Goal: Task Accomplishment & Management: Manage account settings

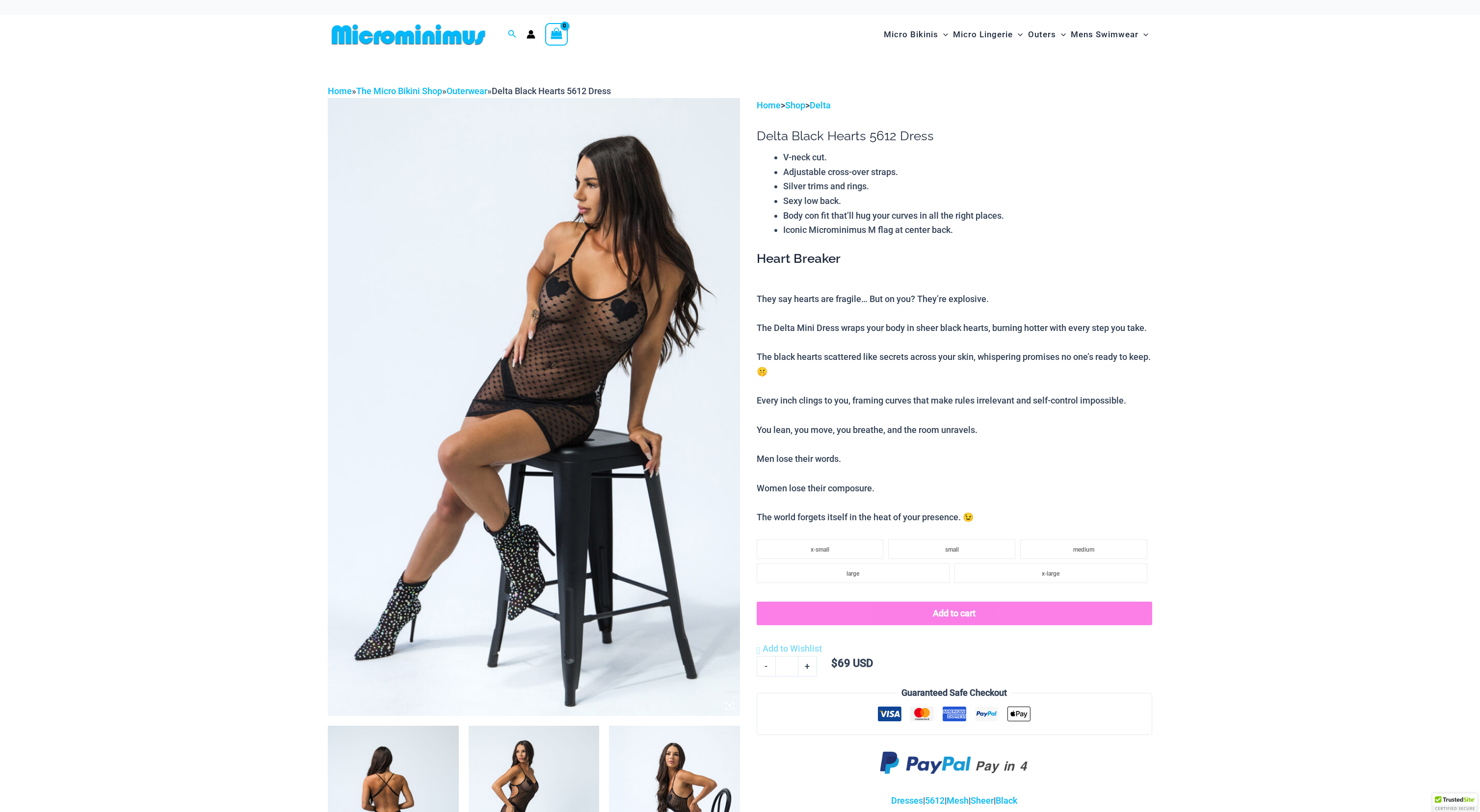
click at [530, 31] on circle "Account icon link" at bounding box center [531, 33] width 5 height 5
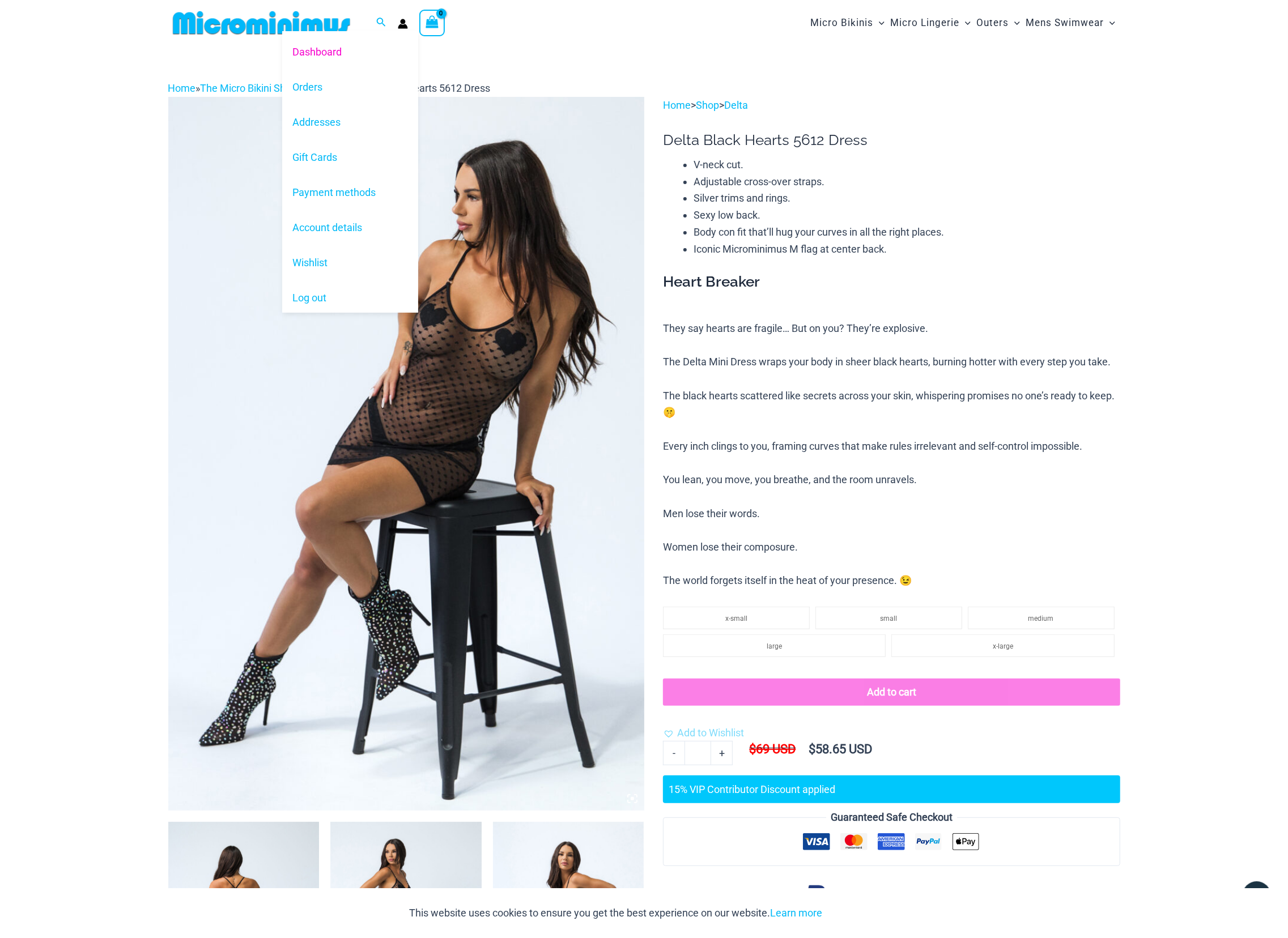
click at [402, 25] on icon "Account icon link" at bounding box center [402, 26] width 10 height 4
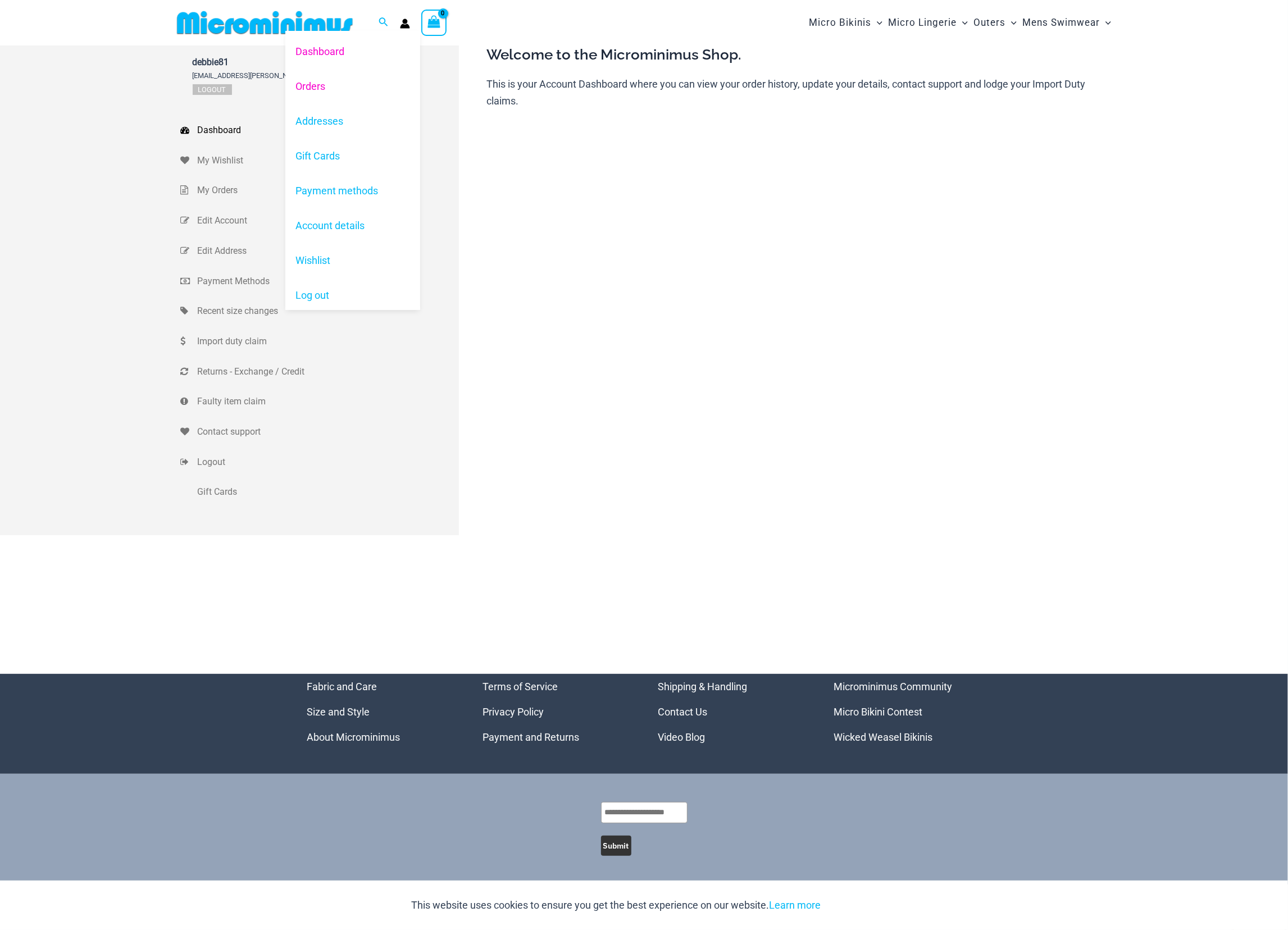
click at [299, 85] on link "Orders" at bounding box center [353, 86] width 135 height 35
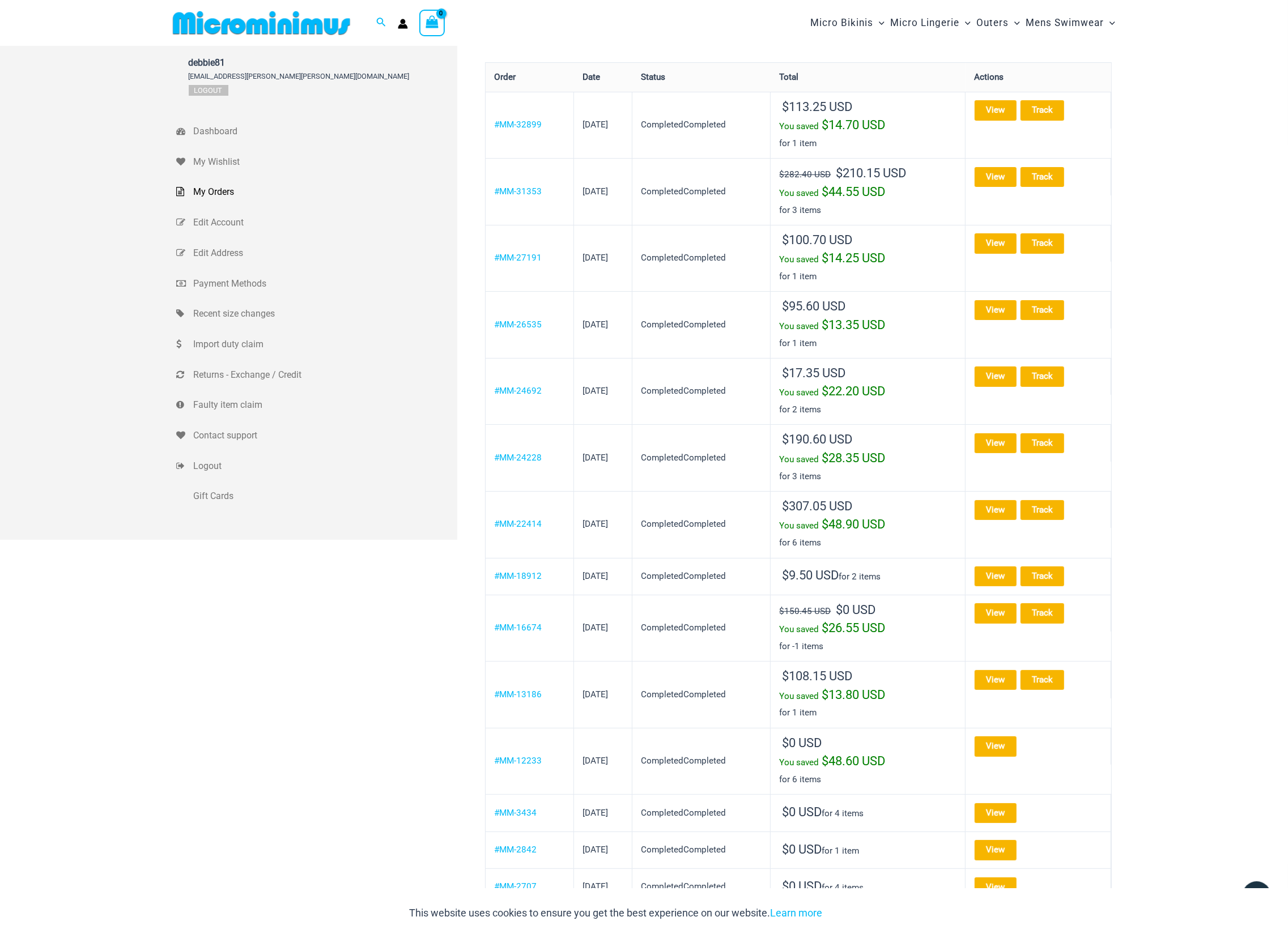
click at [718, 139] on td "CompletedCompleted" at bounding box center [701, 125] width 139 height 67
click at [506, 126] on link "#MM-32899" at bounding box center [518, 125] width 48 height 11
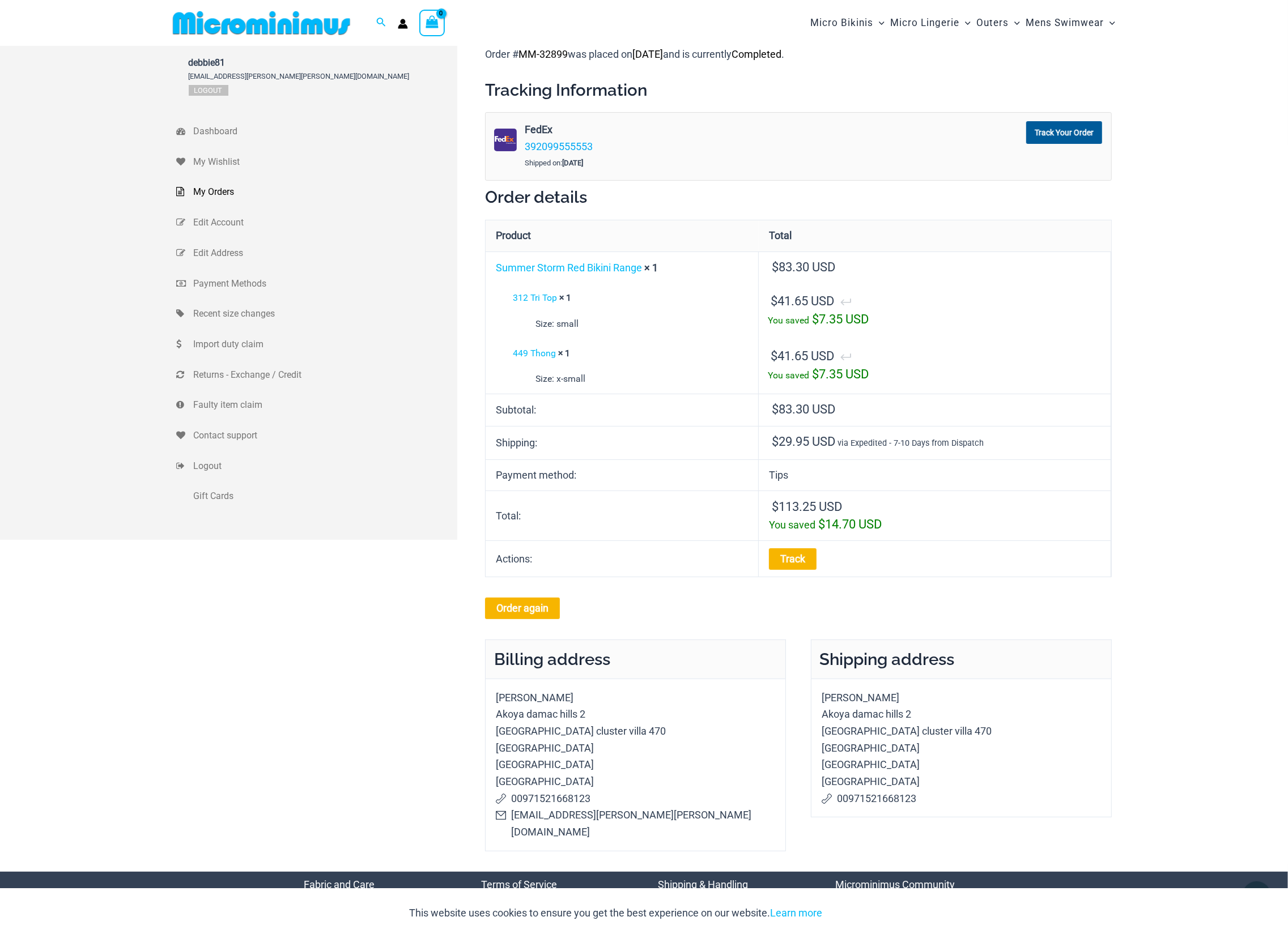
click at [1129, 244] on div "debbie81 deb.fernandes.ferreira@gmail.com Logout Dashboard My Wishlist My Order…" at bounding box center [644, 458] width 997 height 826
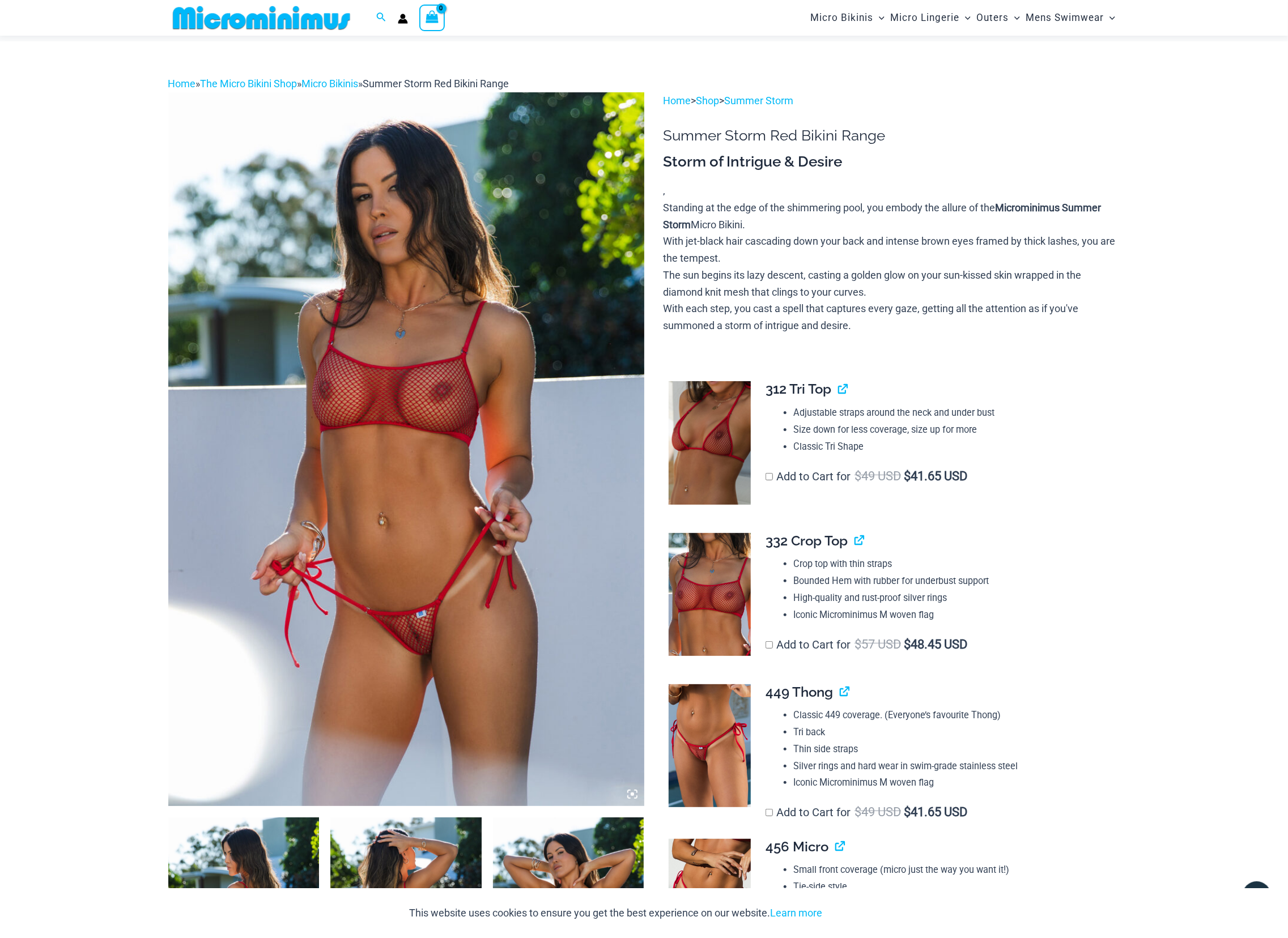
scroll to position [109, 0]
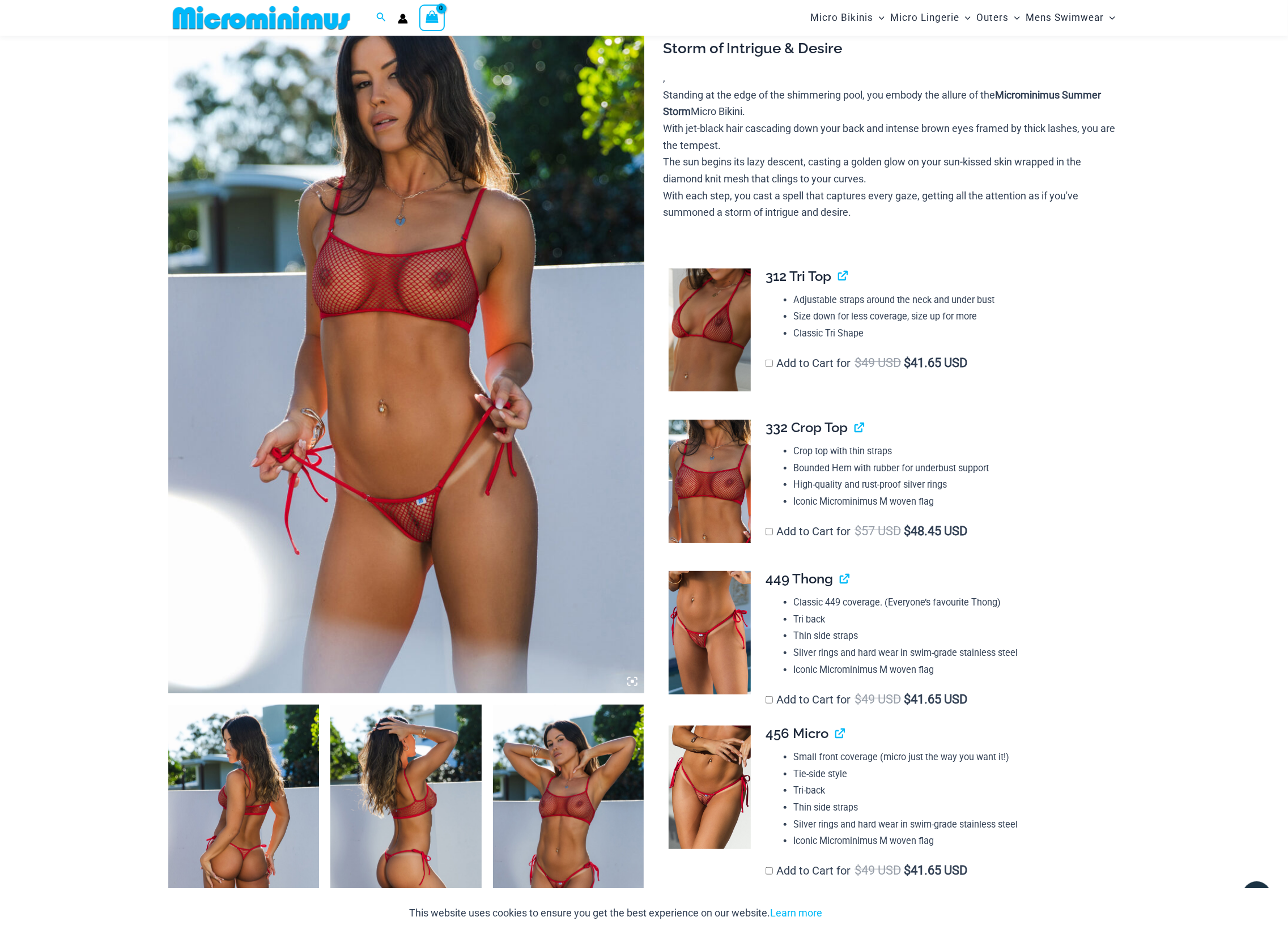
click at [809, 579] on span "449 Thong" at bounding box center [799, 579] width 67 height 17
click at [840, 580] on link "View product" at bounding box center [840, 579] width 0 height 17
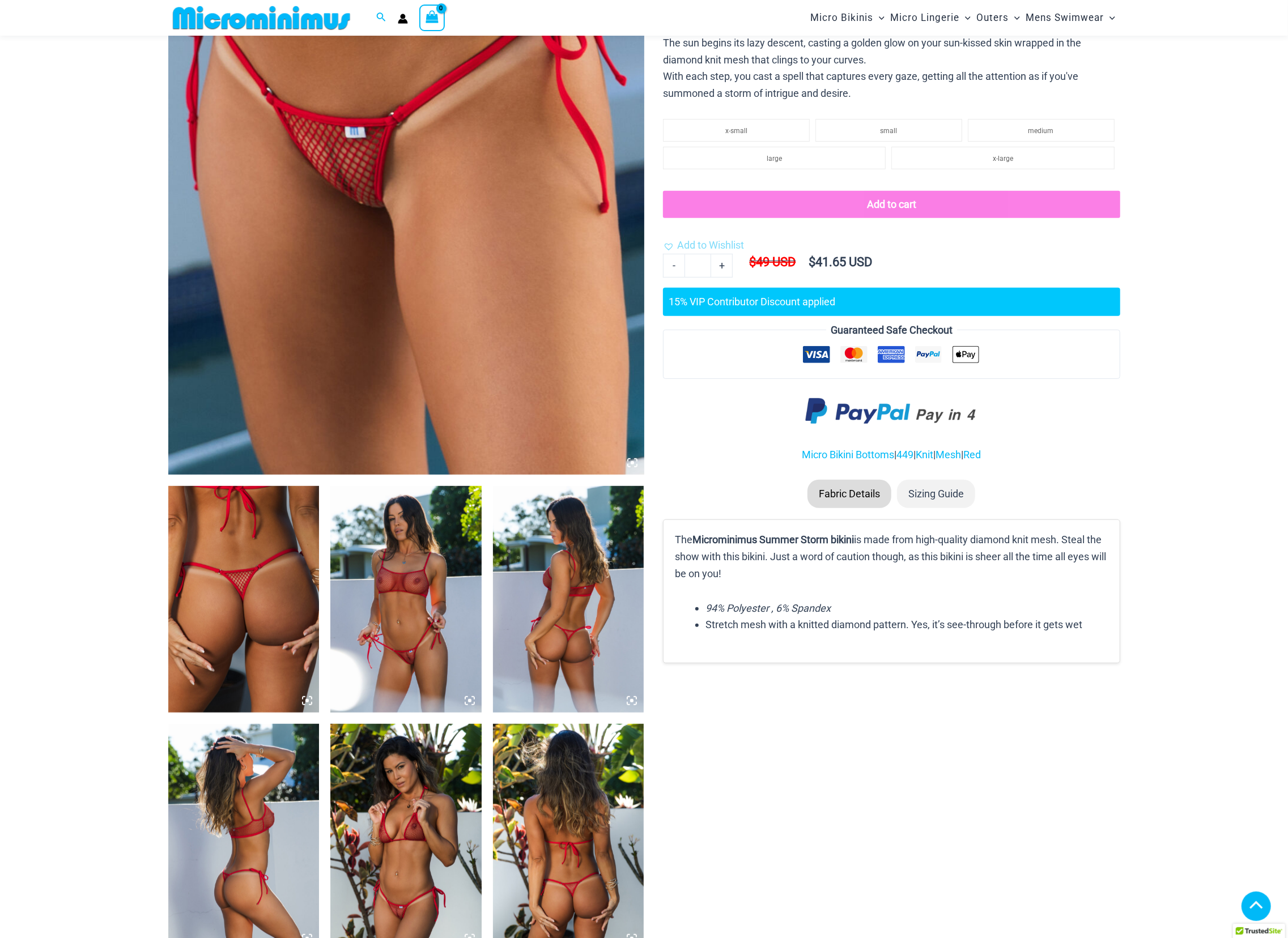
scroll to position [345, 0]
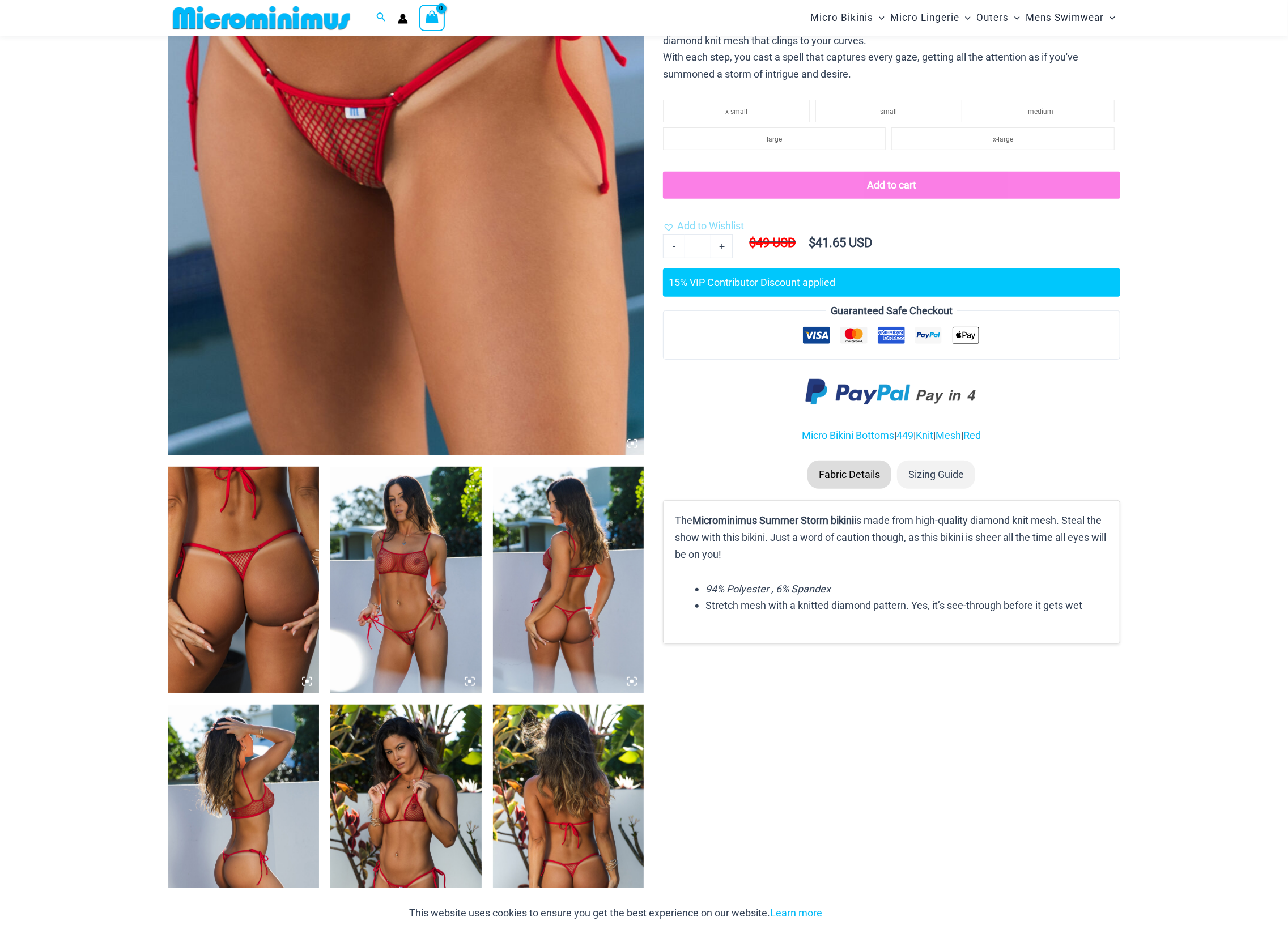
click at [442, 552] on img at bounding box center [405, 580] width 151 height 227
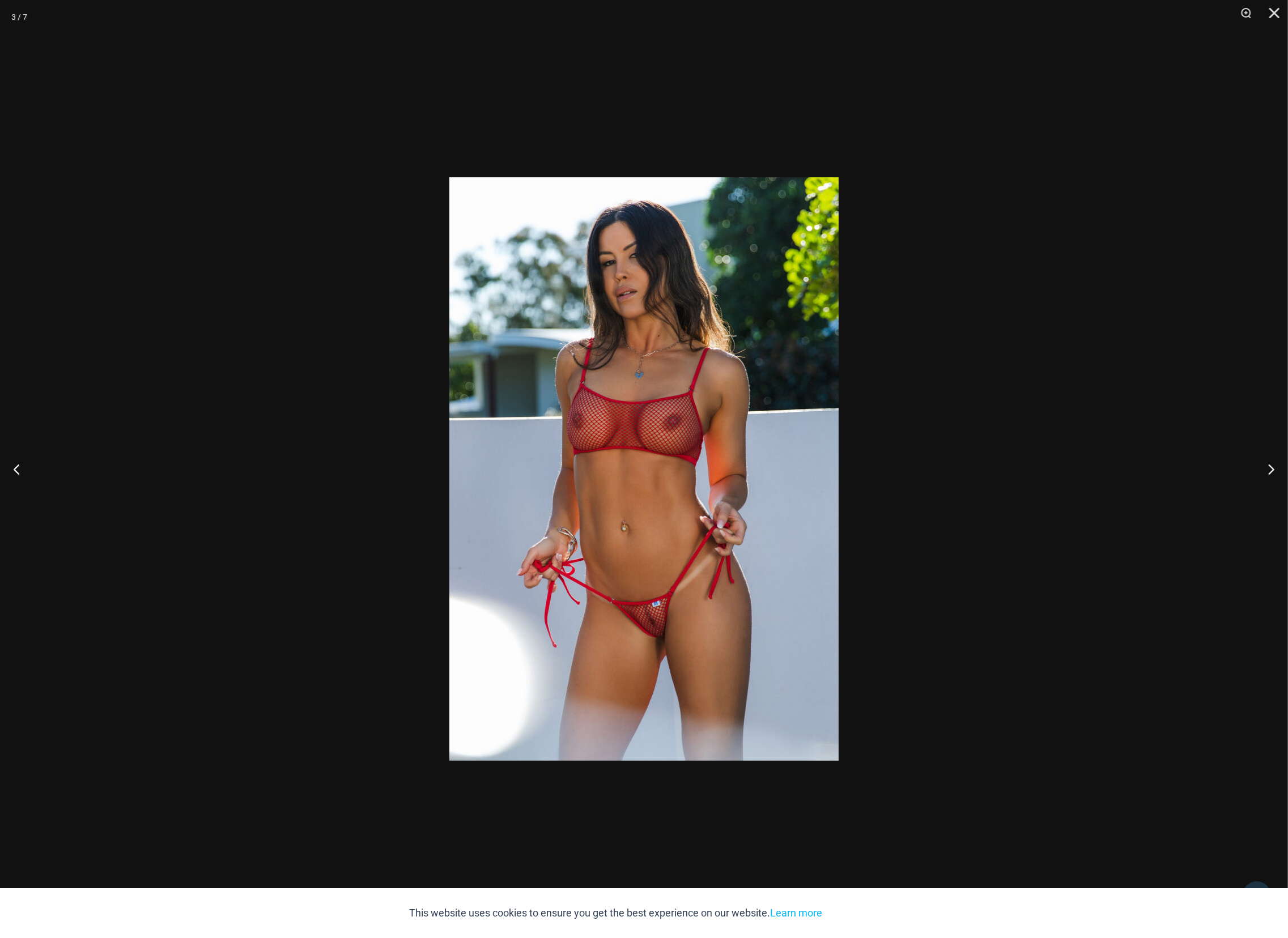
click at [1011, 448] on div at bounding box center [644, 469] width 1288 height 938
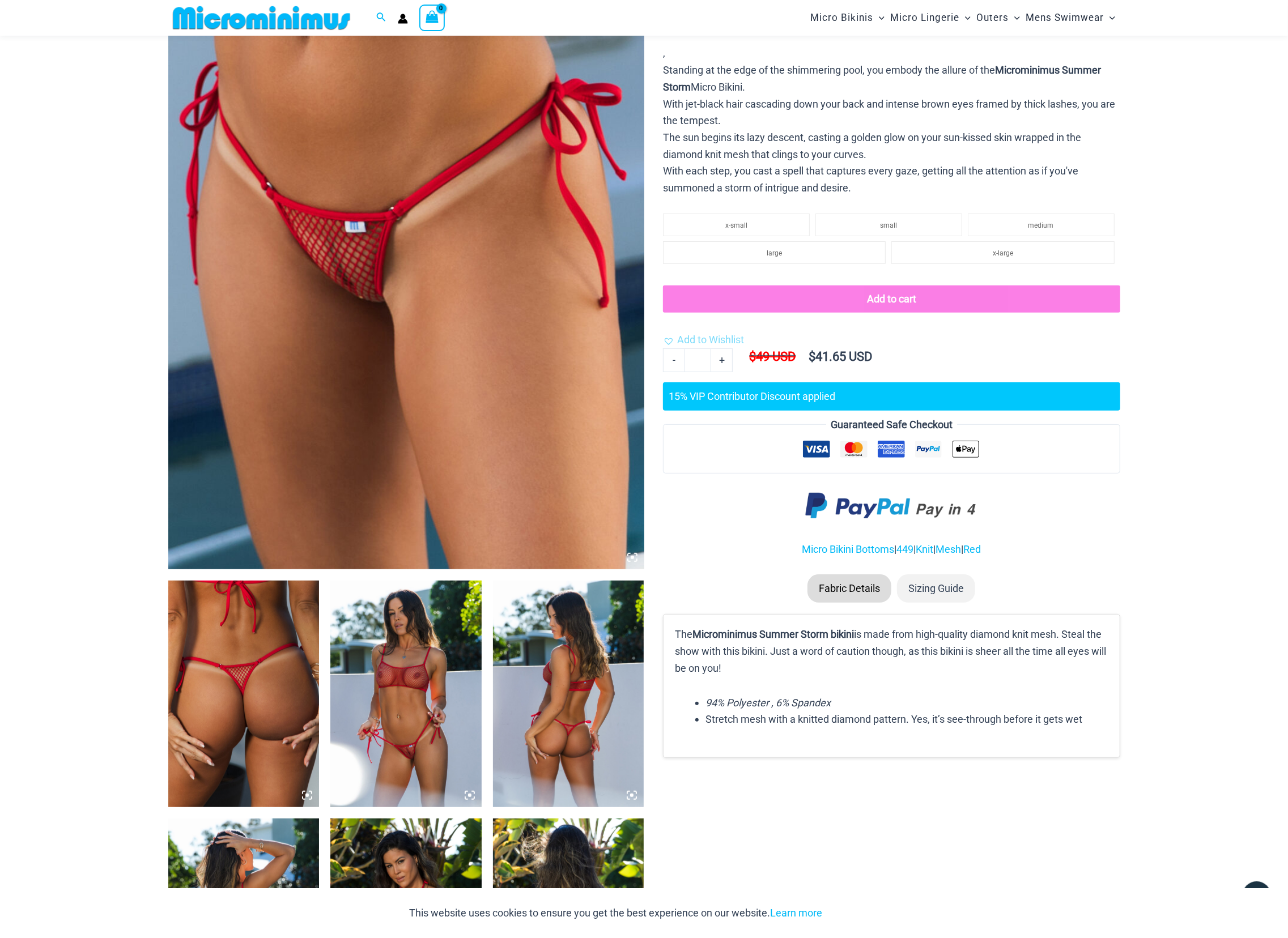
scroll to position [515, 0]
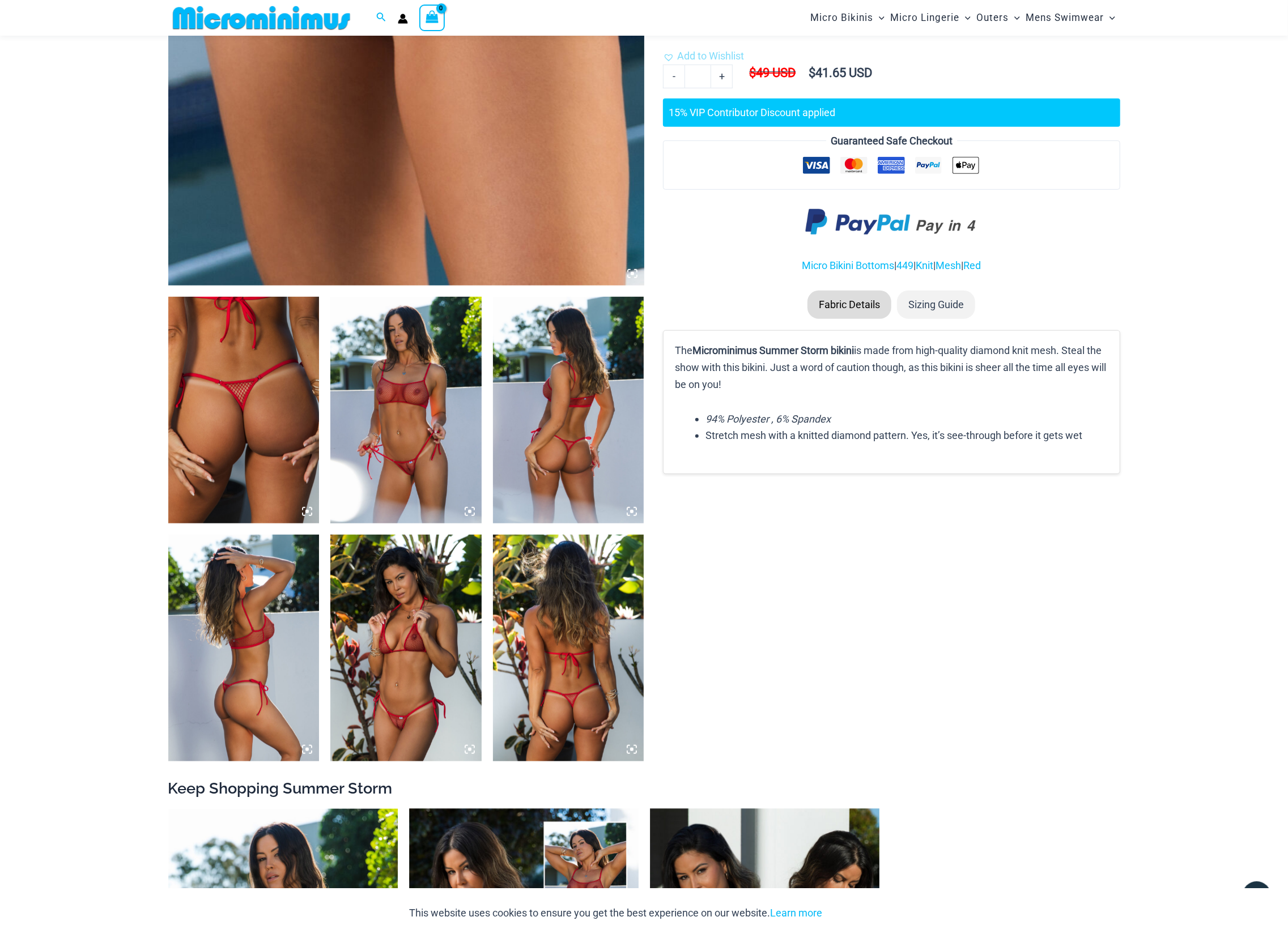
click at [418, 606] on img at bounding box center [405, 648] width 151 height 227
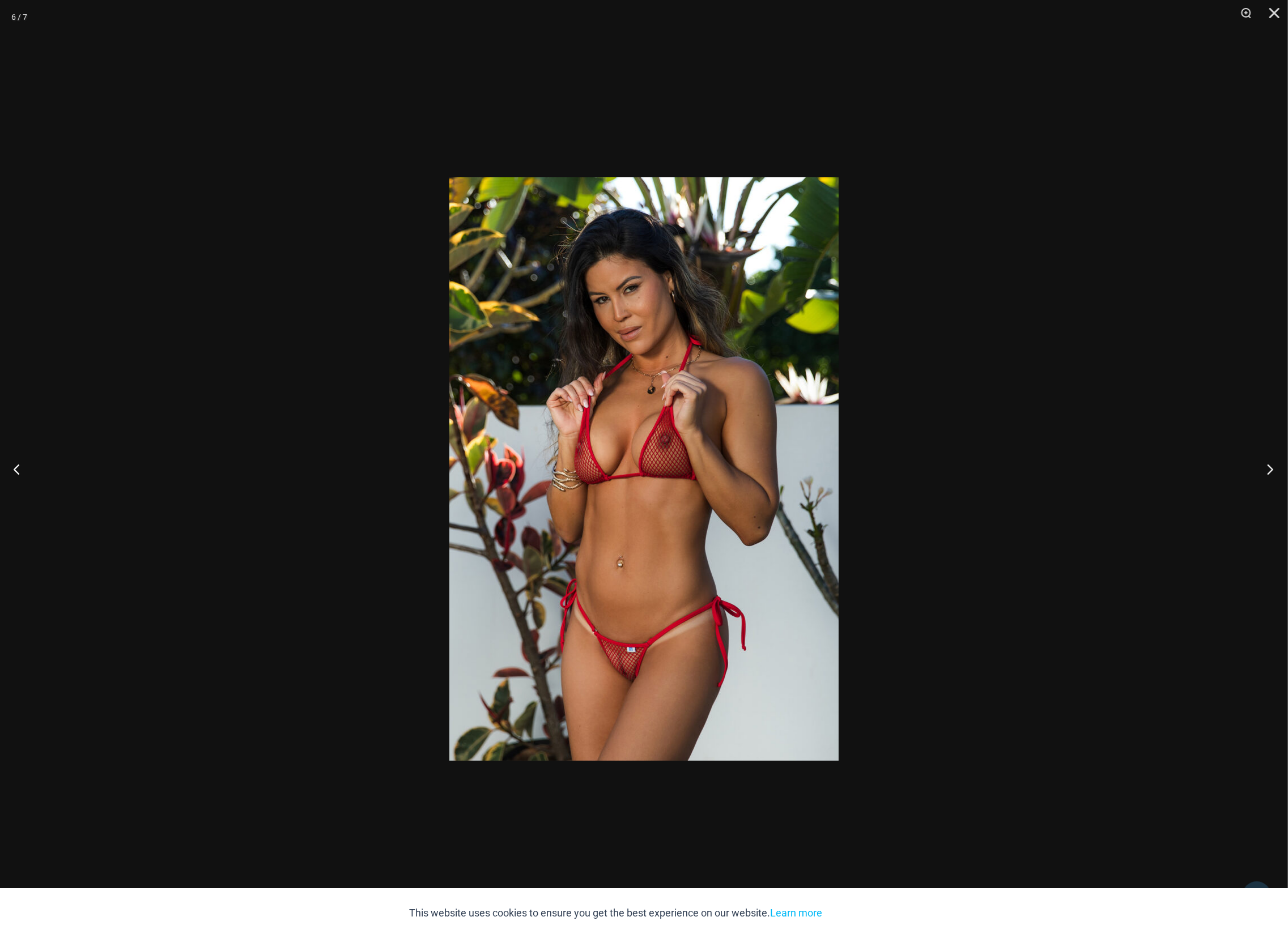
click at [1267, 467] on button "Next" at bounding box center [1267, 469] width 42 height 57
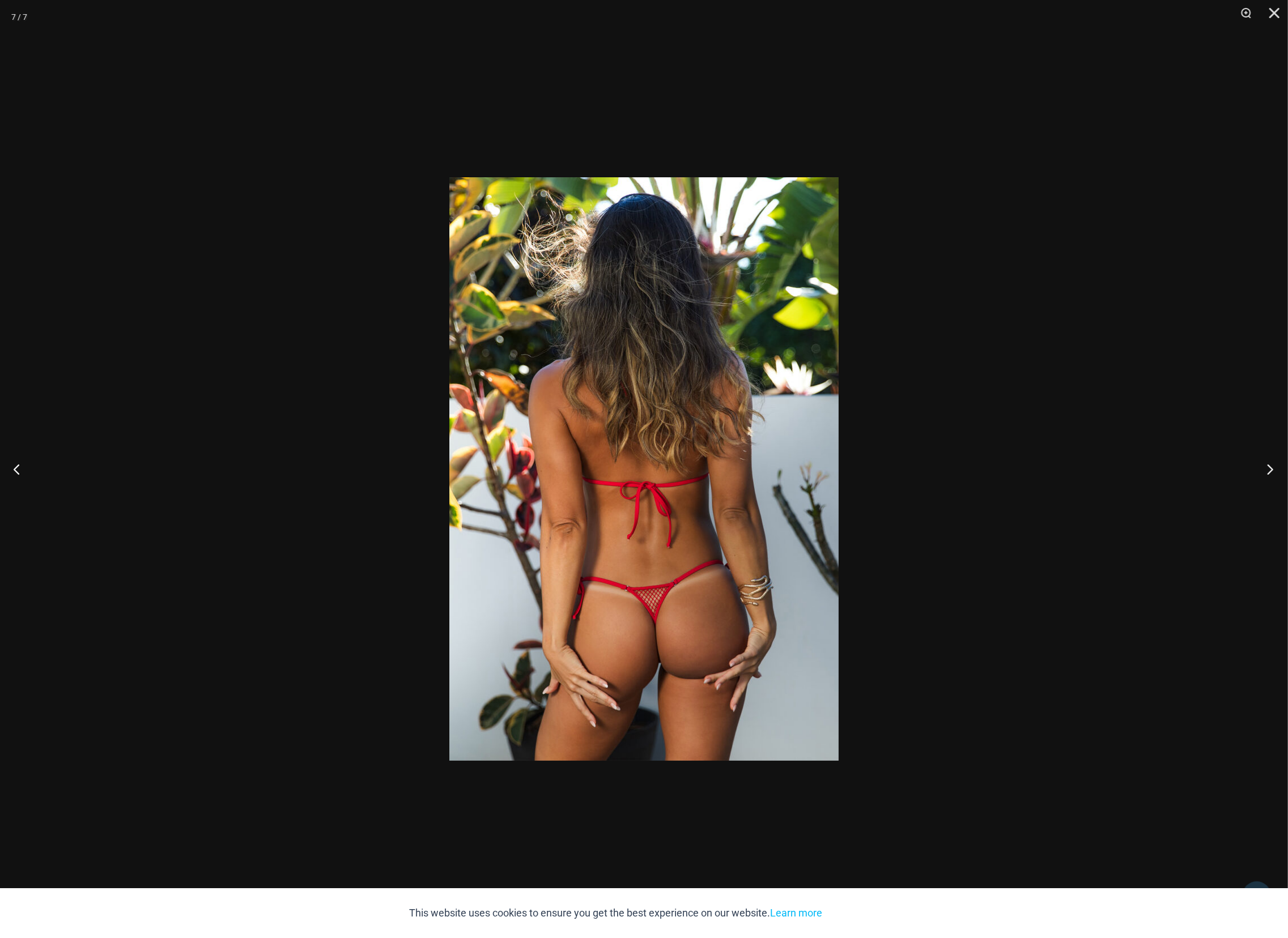
click at [1267, 467] on button "Next" at bounding box center [1267, 469] width 42 height 57
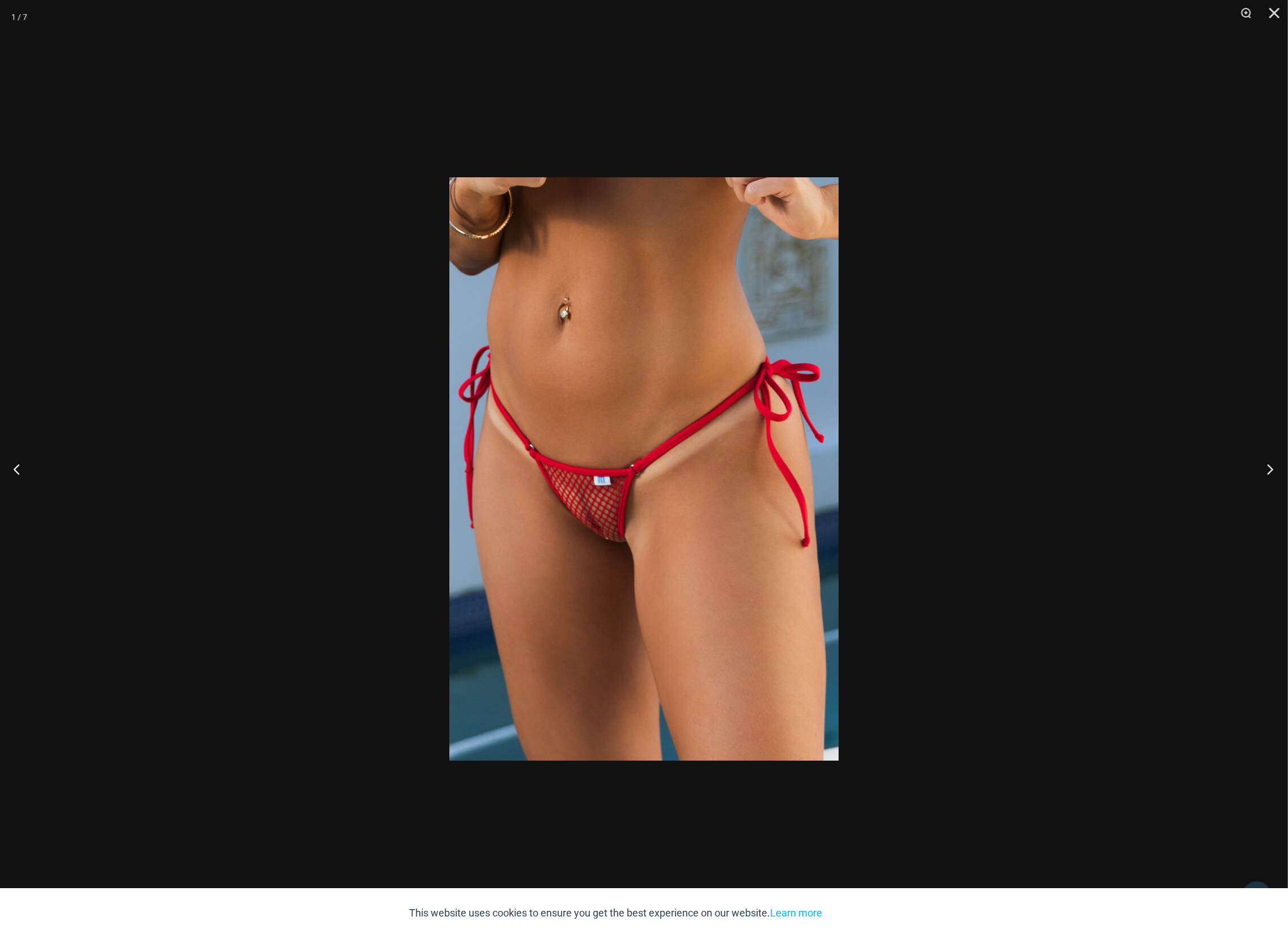
click at [1267, 467] on button "Next" at bounding box center [1267, 469] width 42 height 57
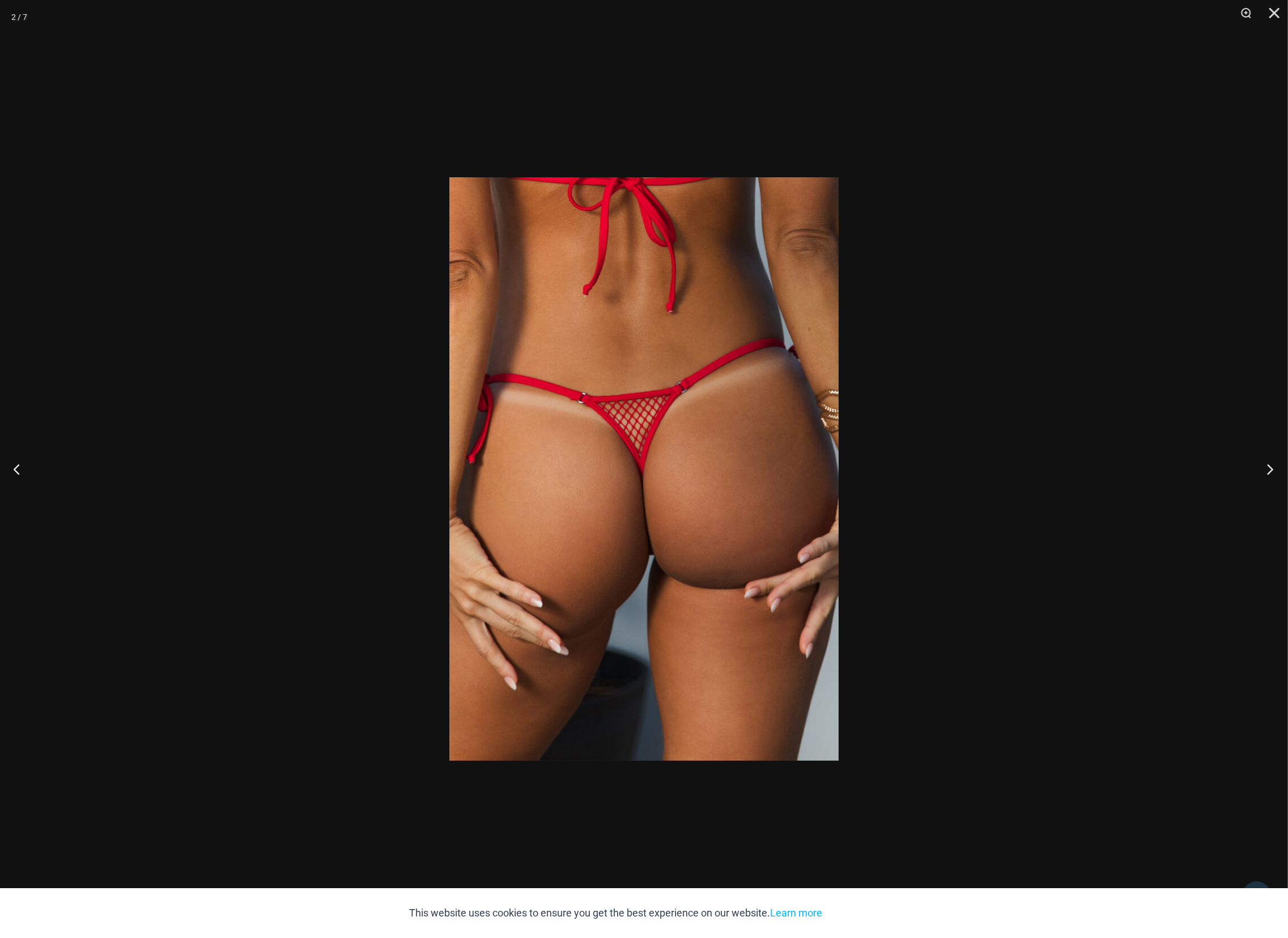
click at [1267, 467] on button "Next" at bounding box center [1267, 469] width 42 height 57
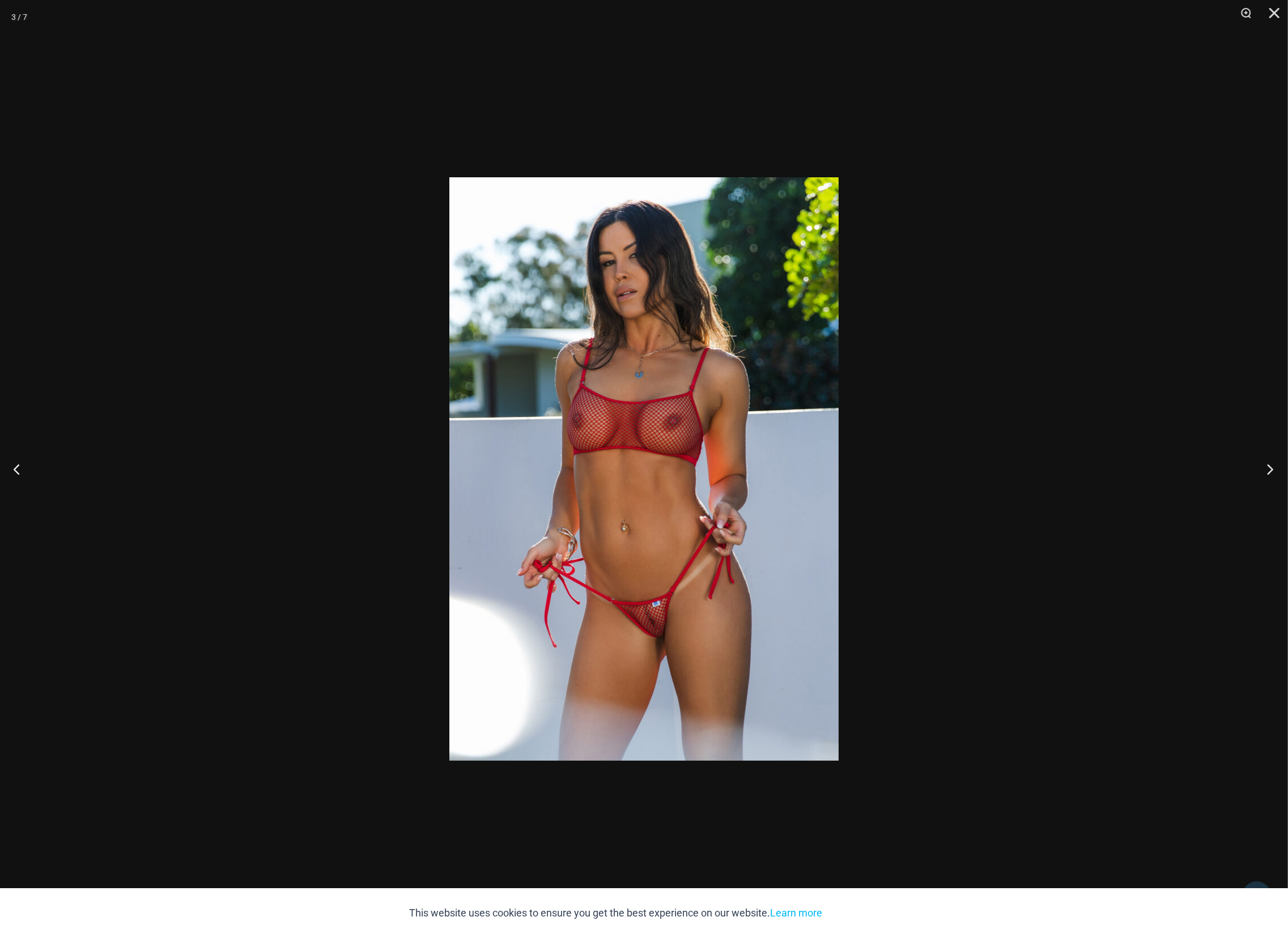
click at [1267, 467] on button "Next" at bounding box center [1267, 469] width 42 height 57
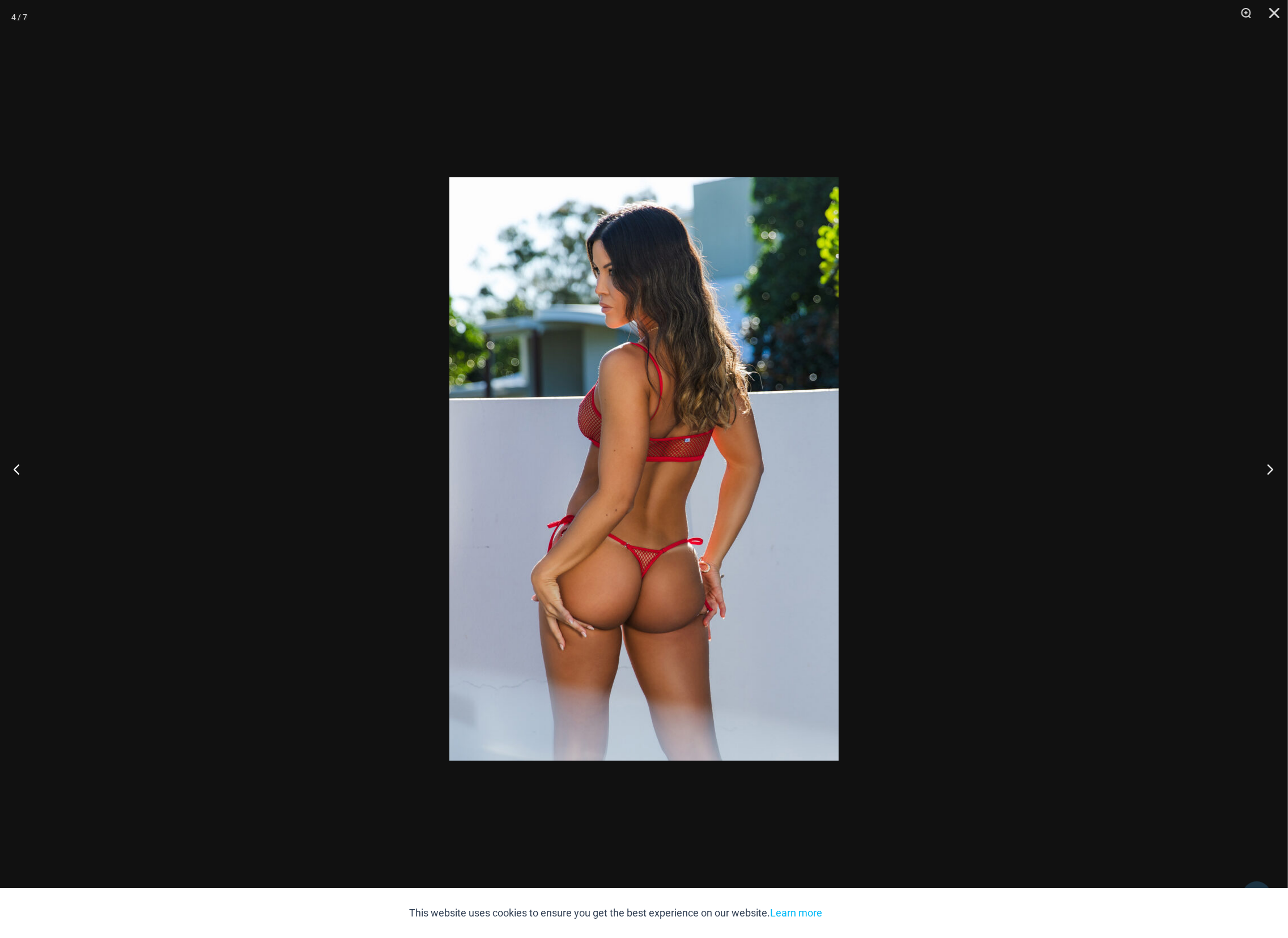
click at [1269, 469] on button "Next" at bounding box center [1267, 469] width 42 height 57
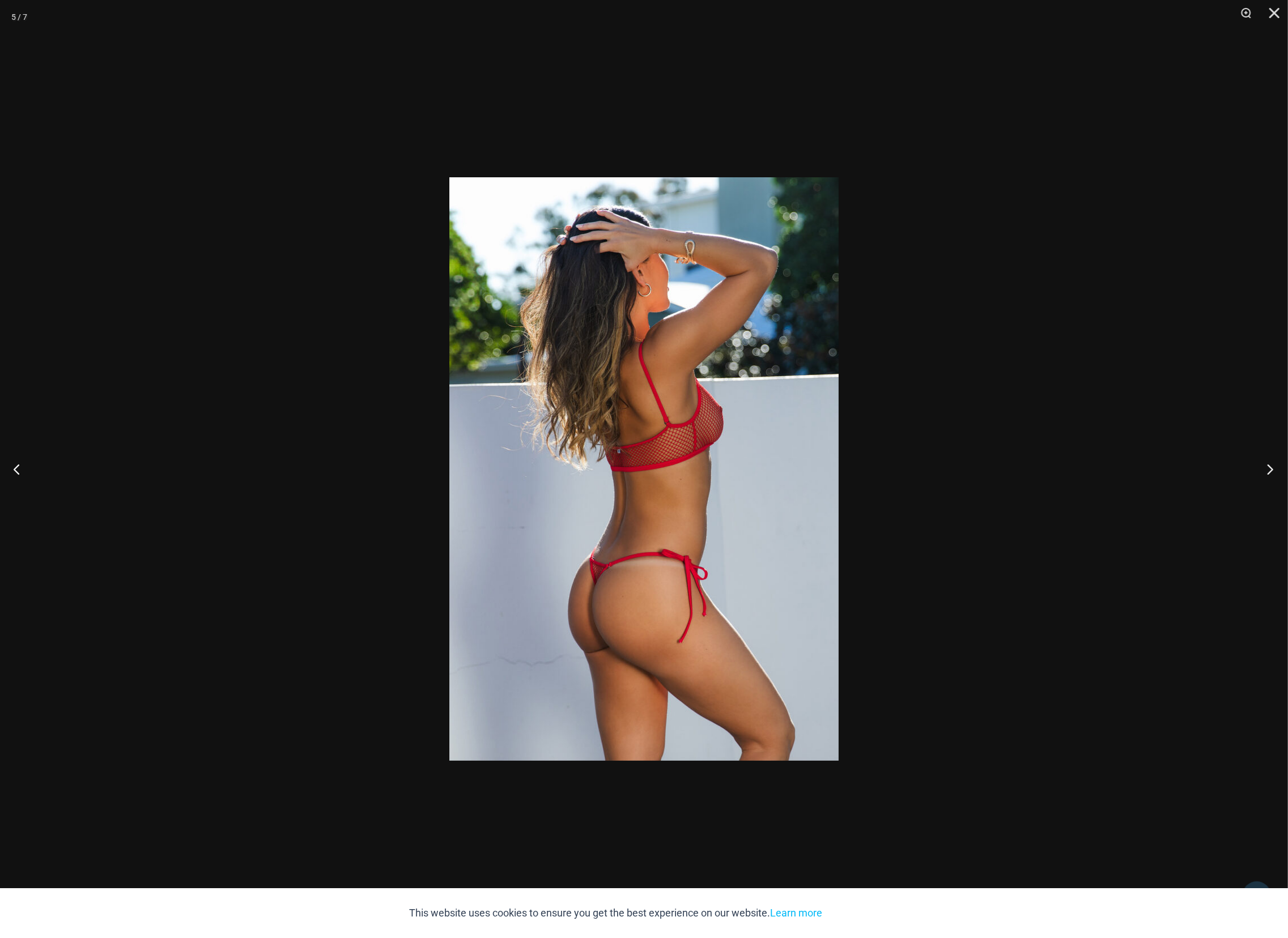
click at [1269, 469] on button "Next" at bounding box center [1267, 469] width 42 height 57
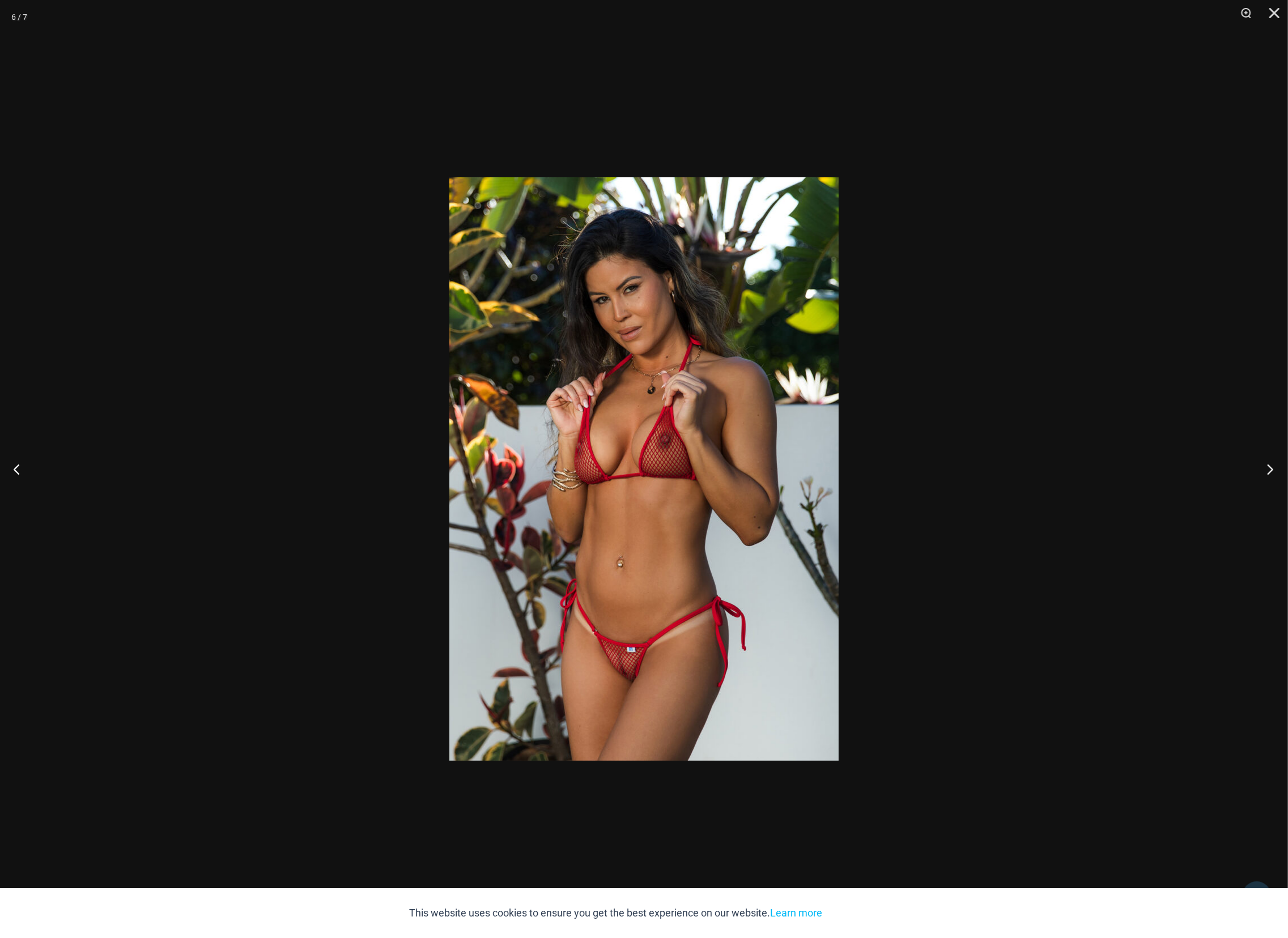
click at [1269, 469] on button "Next" at bounding box center [1267, 469] width 42 height 57
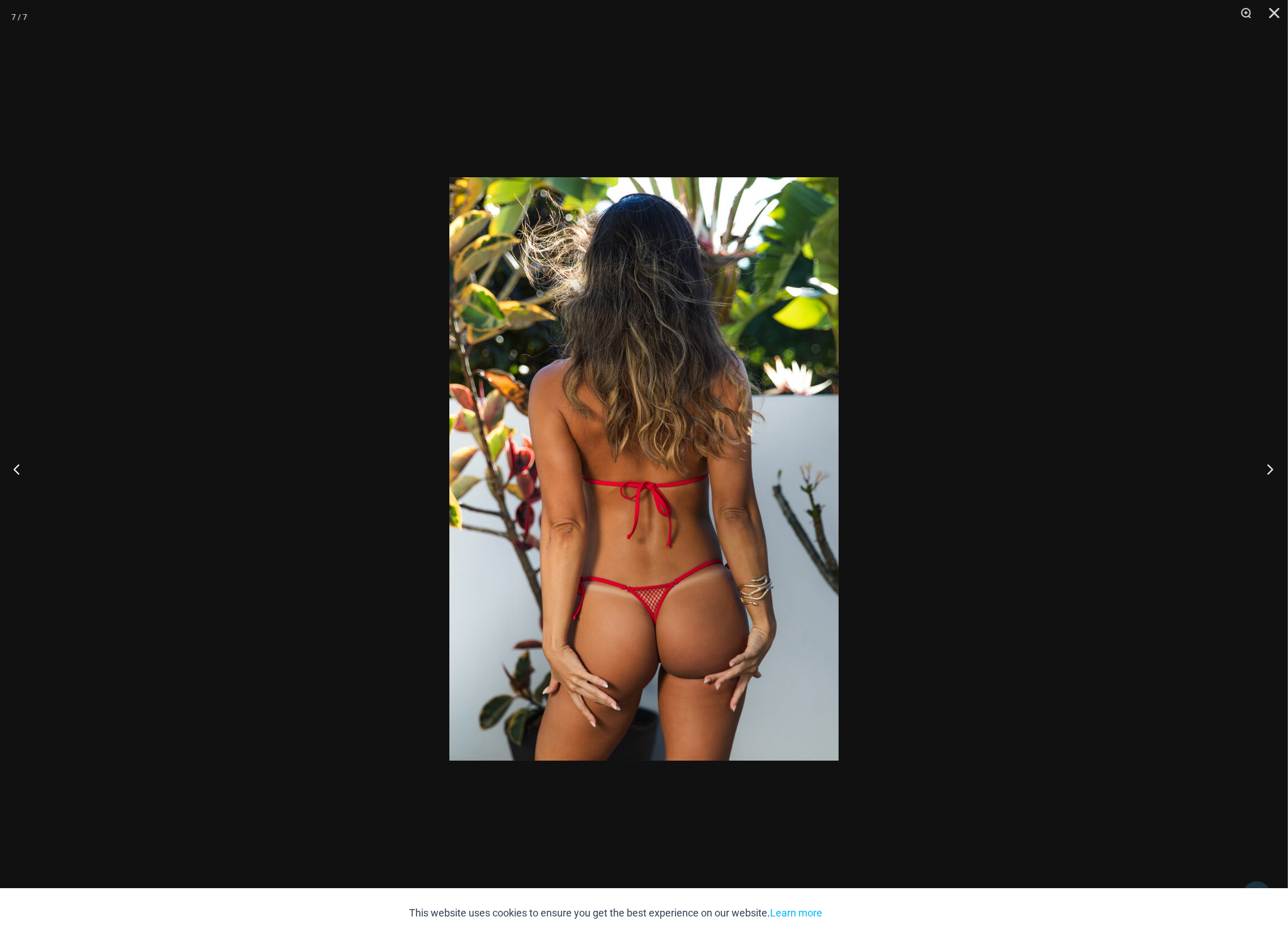
click at [1269, 469] on button "Next" at bounding box center [1267, 469] width 42 height 57
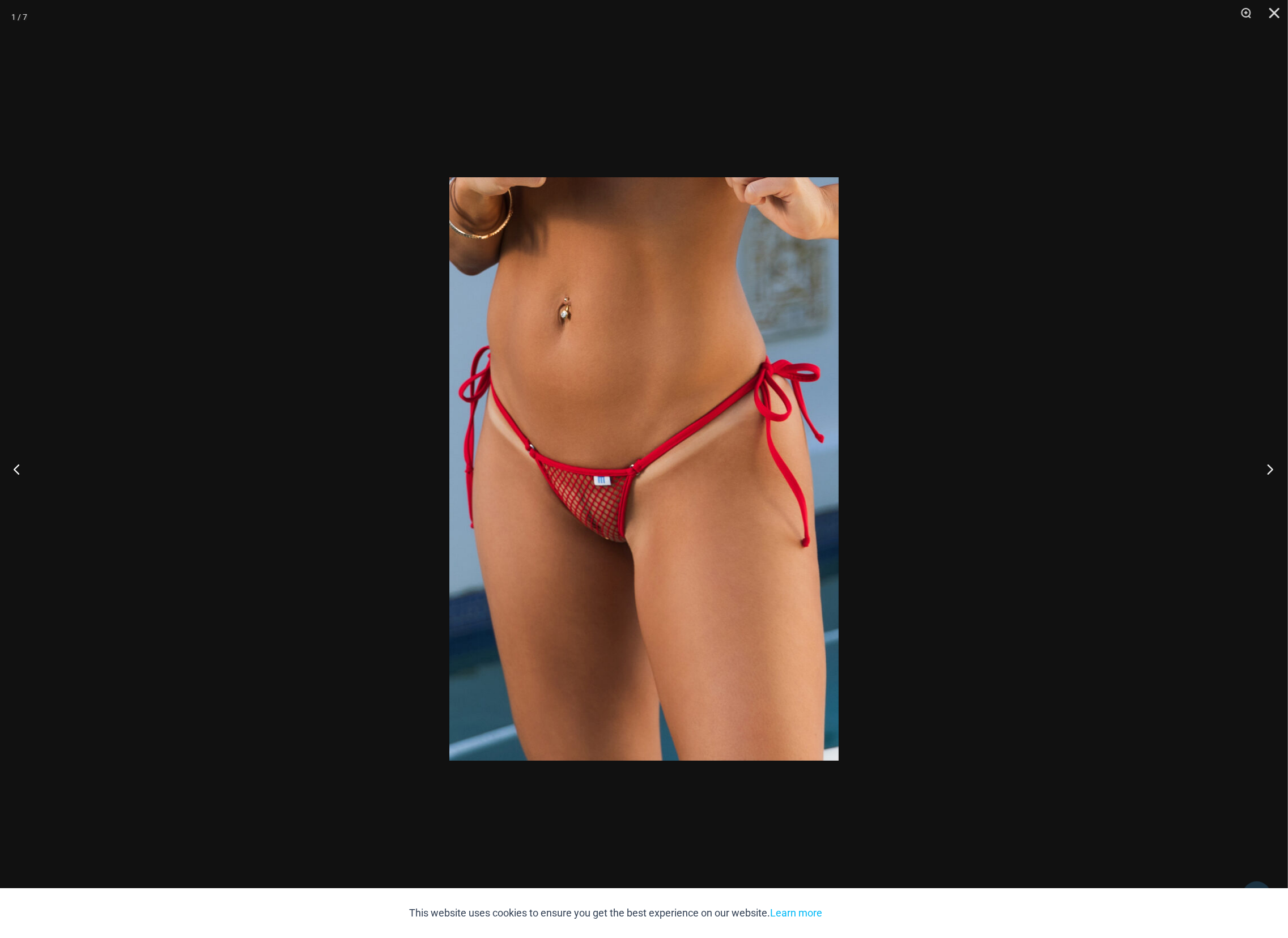
click at [1269, 469] on button "Next" at bounding box center [1267, 469] width 42 height 57
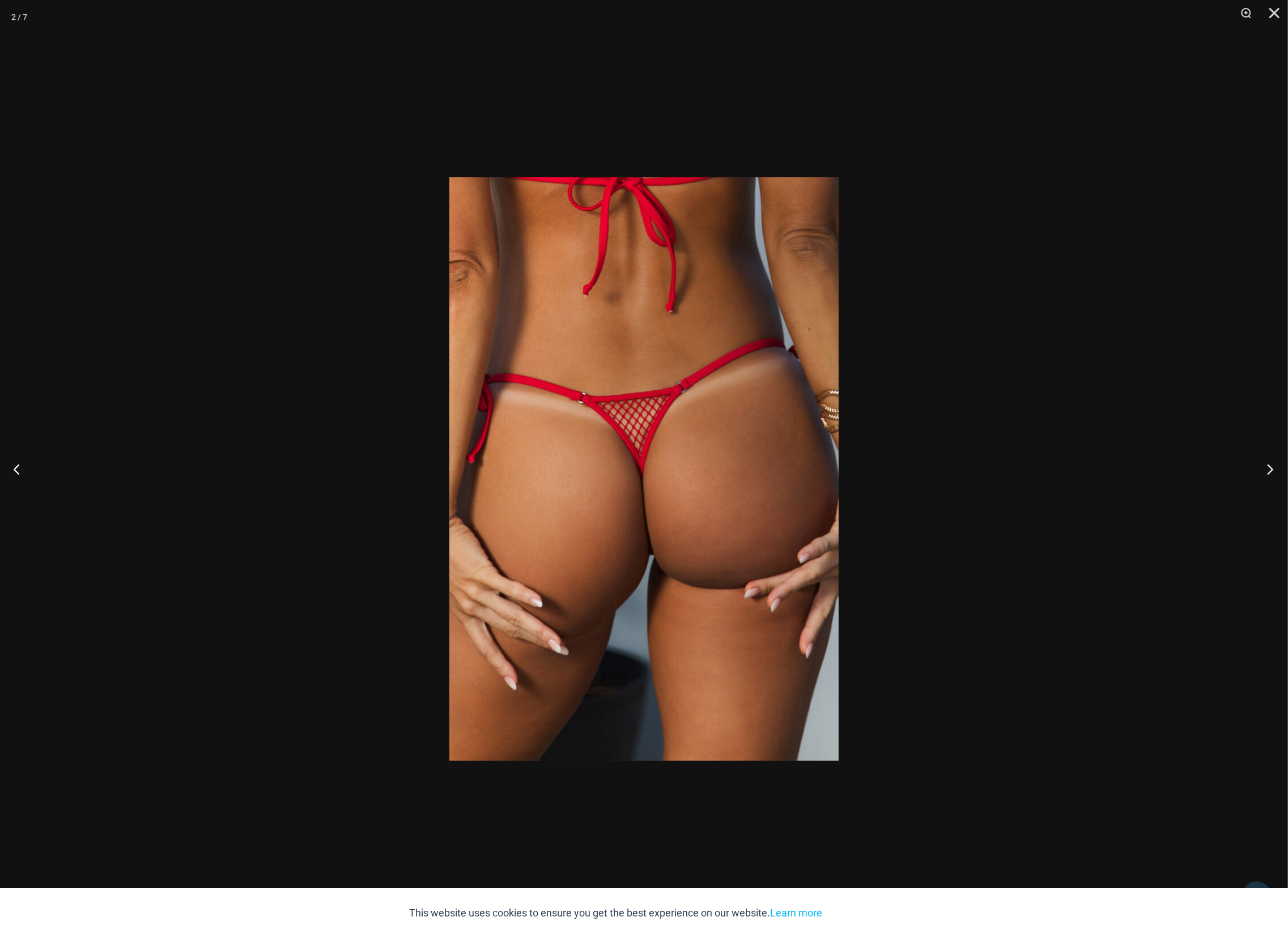
click at [1269, 469] on button "Next" at bounding box center [1267, 469] width 42 height 57
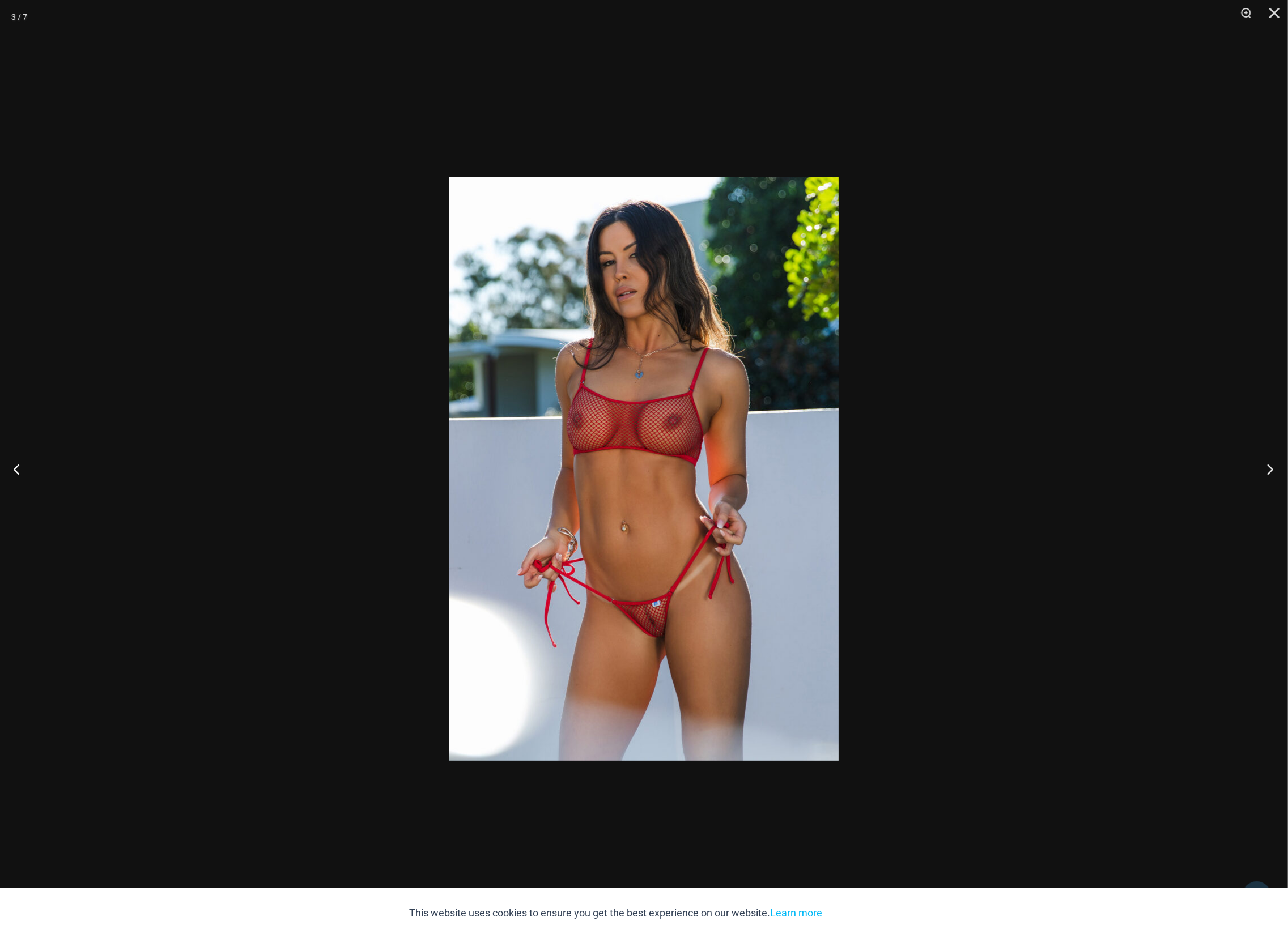
click at [1269, 469] on button "Next" at bounding box center [1267, 469] width 42 height 57
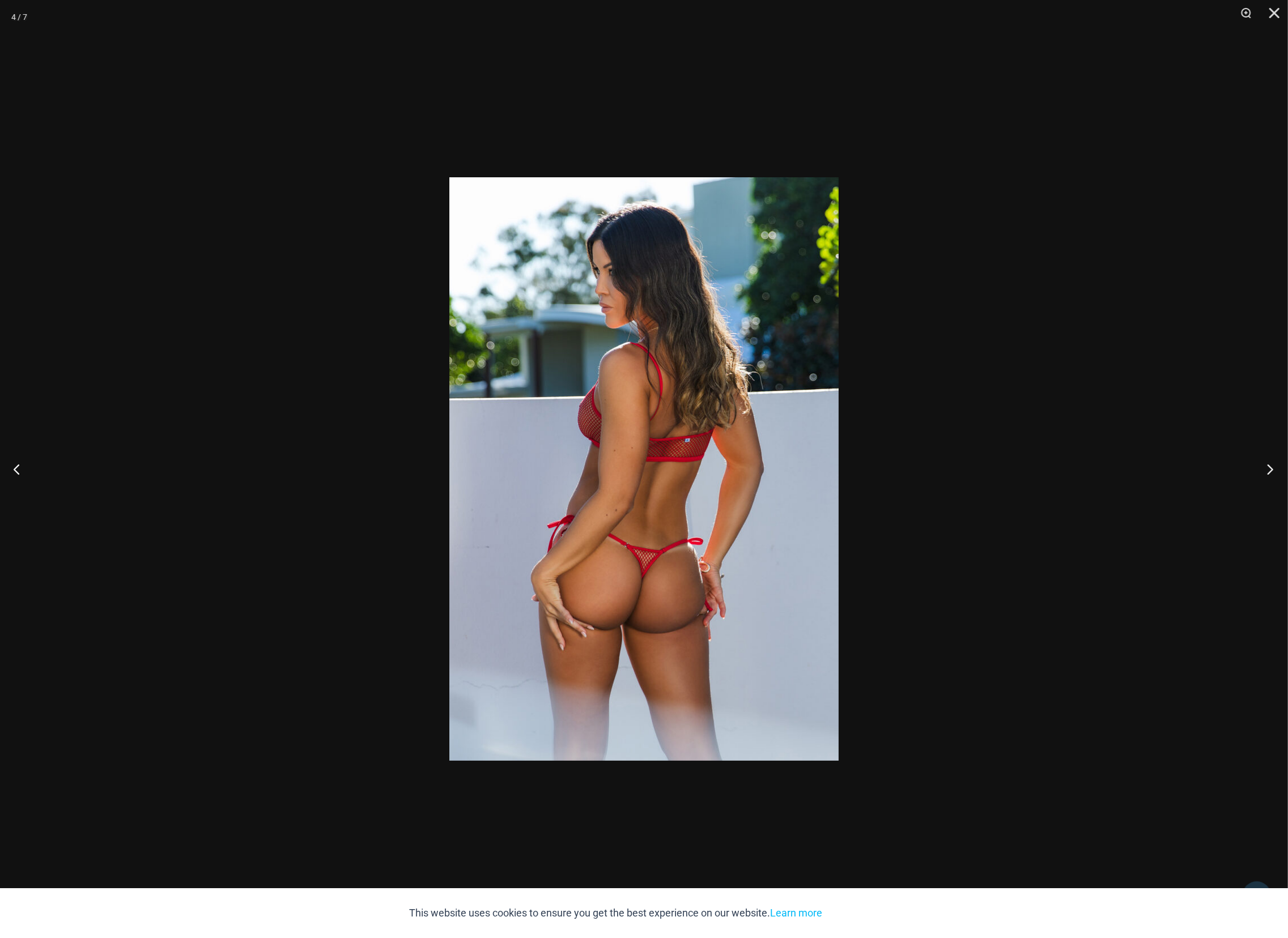
click at [1269, 469] on button "Next" at bounding box center [1267, 469] width 42 height 57
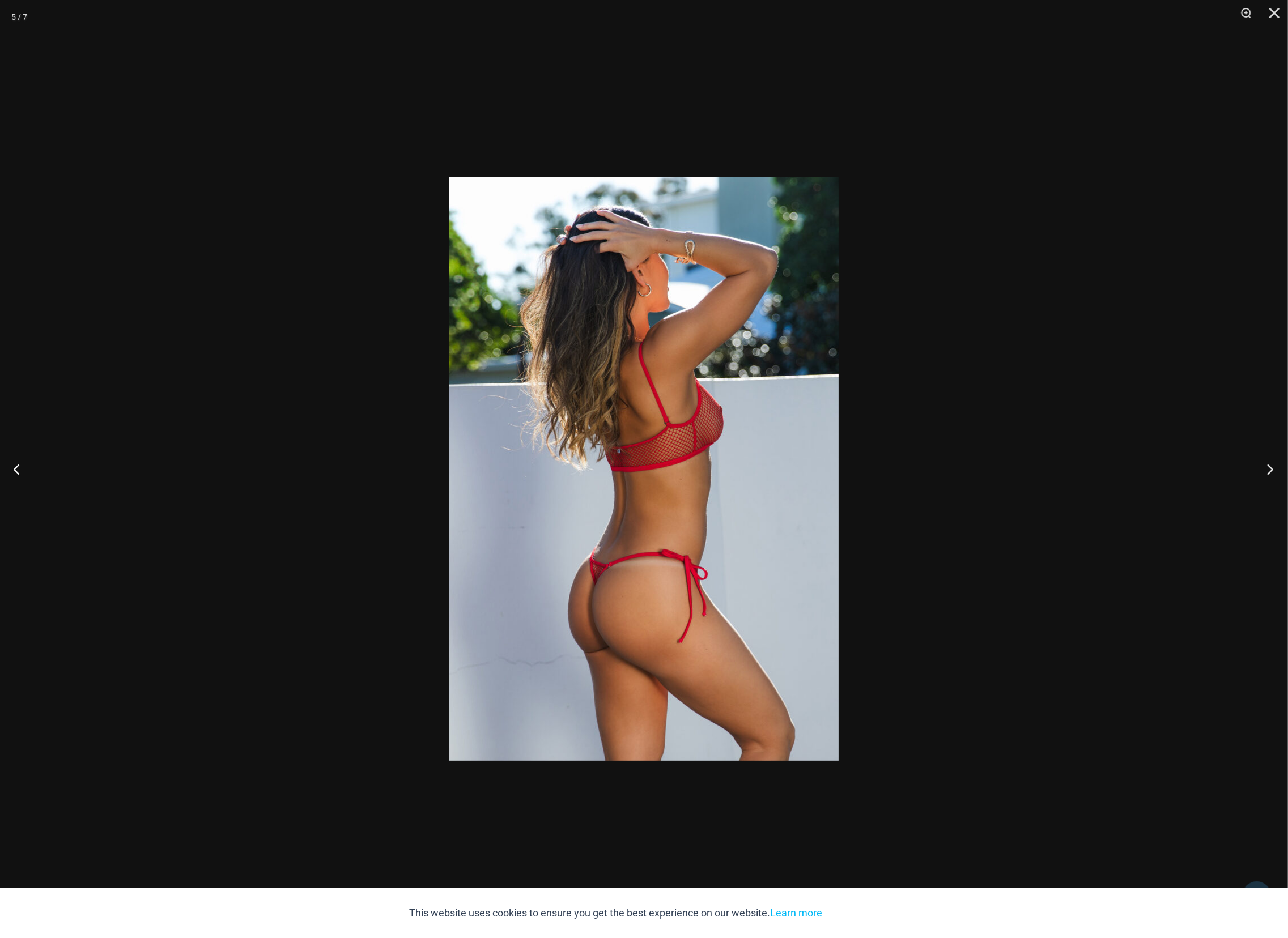
click at [1269, 469] on button "Next" at bounding box center [1267, 469] width 42 height 57
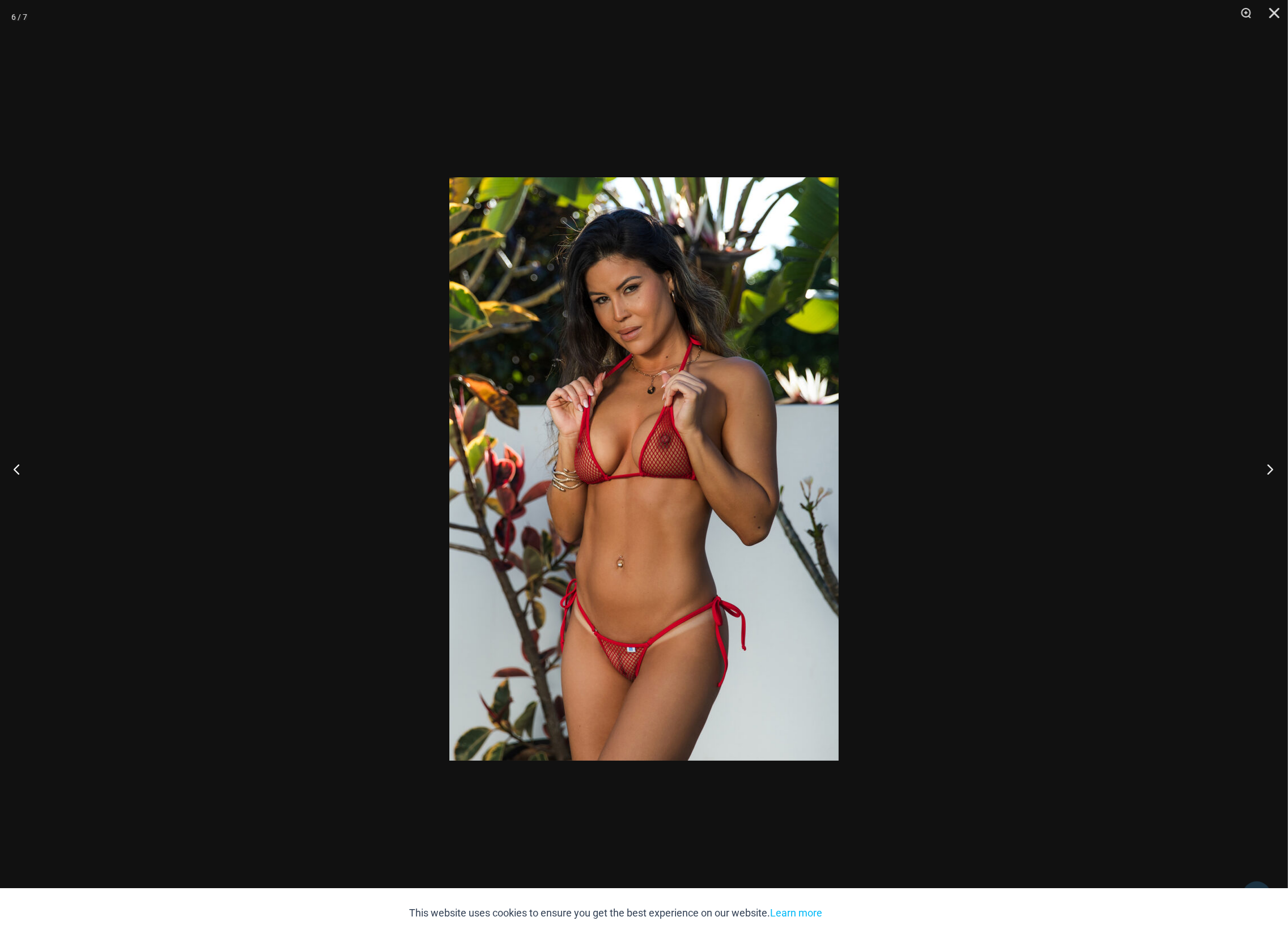
click at [1269, 469] on button "Next" at bounding box center [1267, 469] width 42 height 57
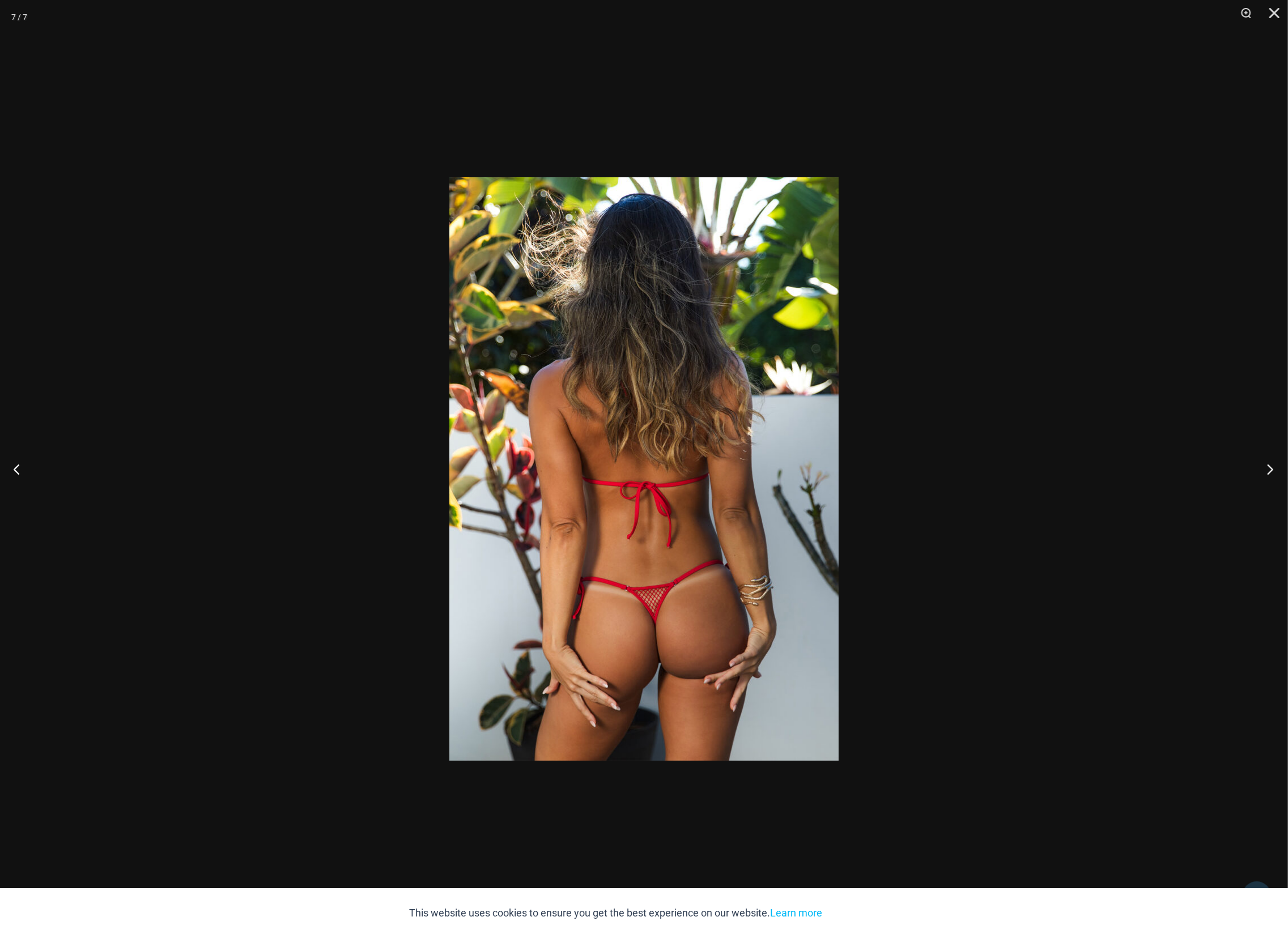
click at [1269, 469] on button "Next" at bounding box center [1267, 469] width 42 height 57
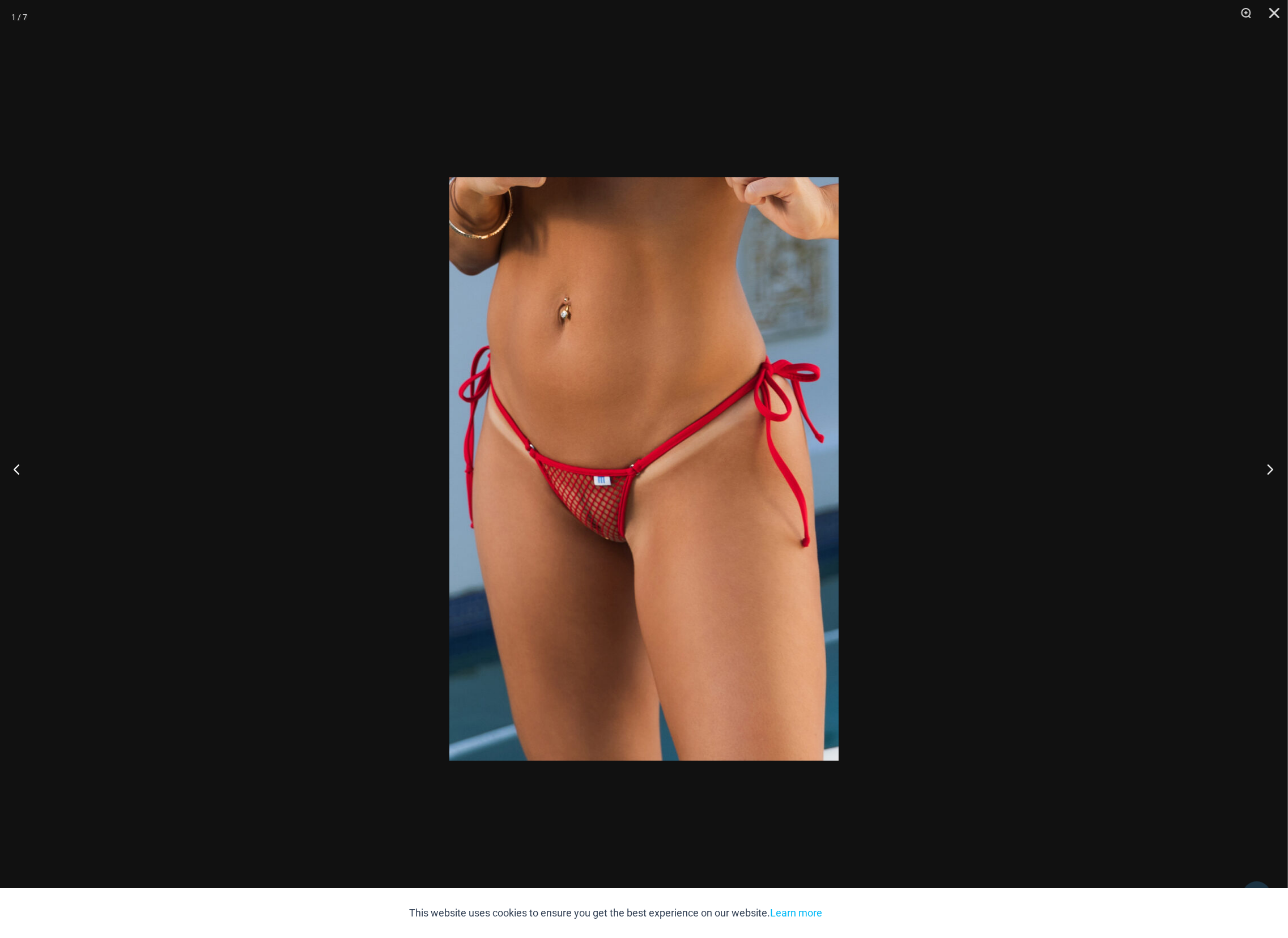
click at [1269, 469] on button "Next" at bounding box center [1267, 469] width 42 height 57
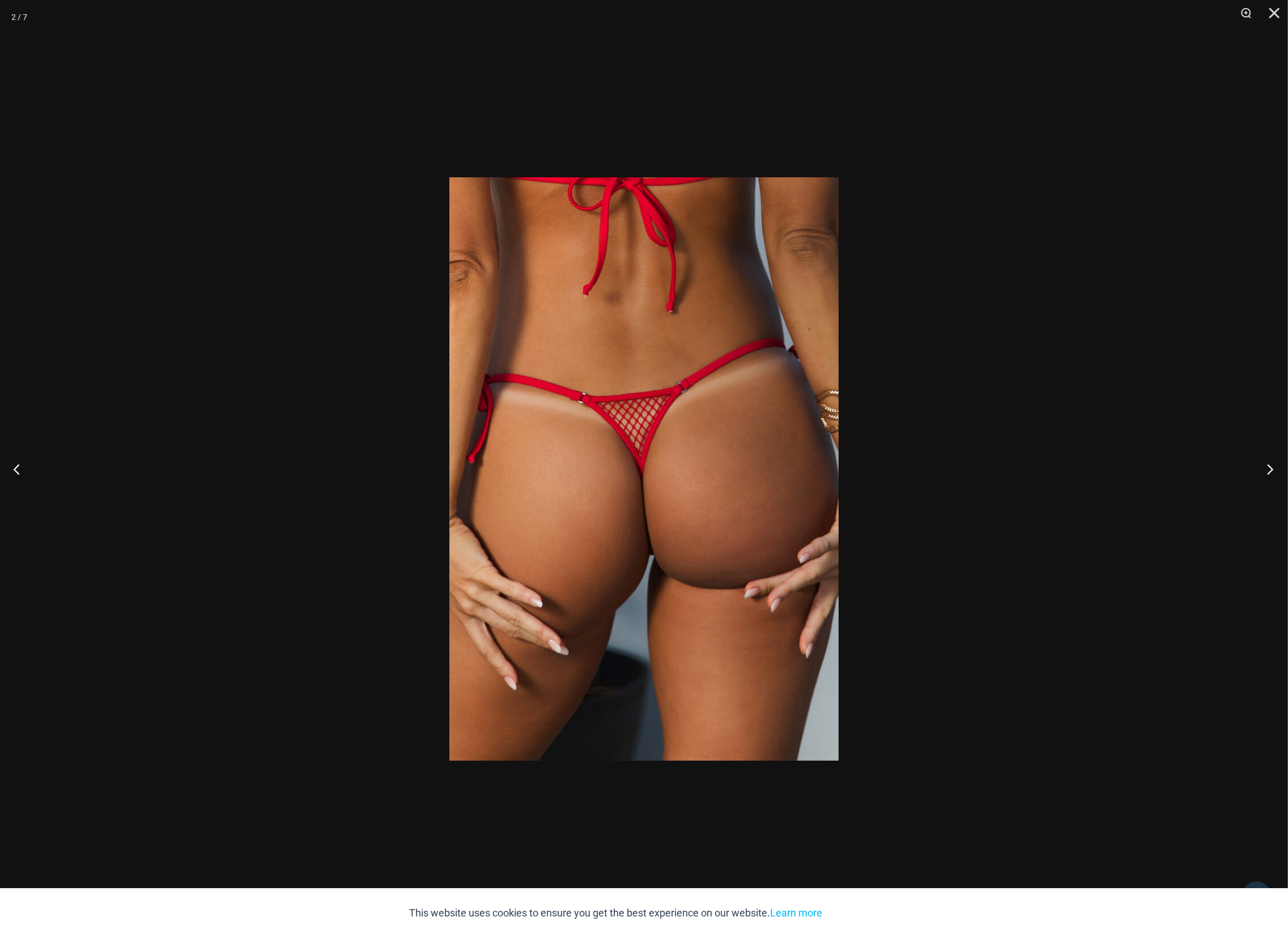
click at [1269, 469] on button "Next" at bounding box center [1267, 469] width 42 height 57
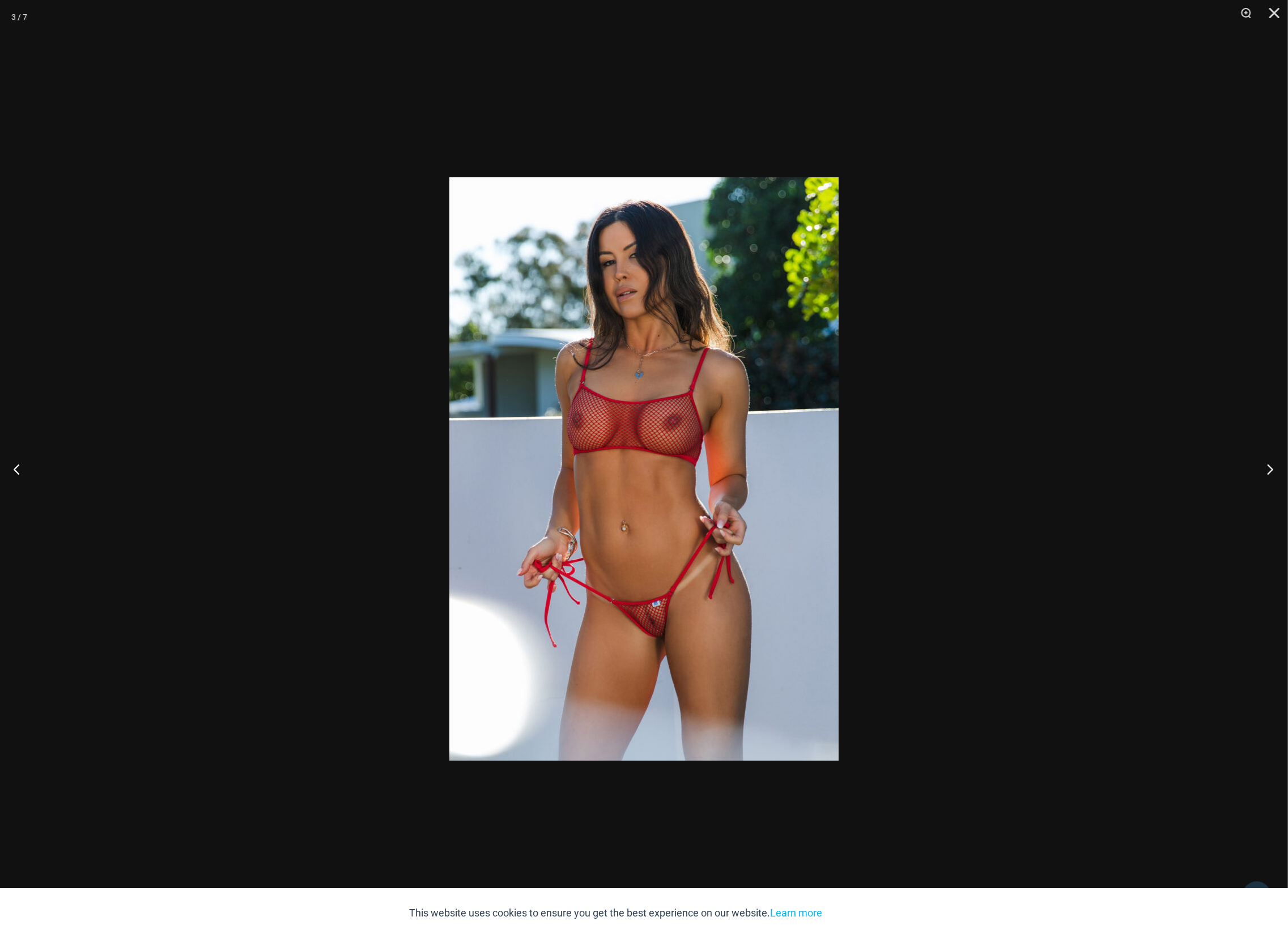
click at [1269, 469] on button "Next" at bounding box center [1267, 469] width 42 height 57
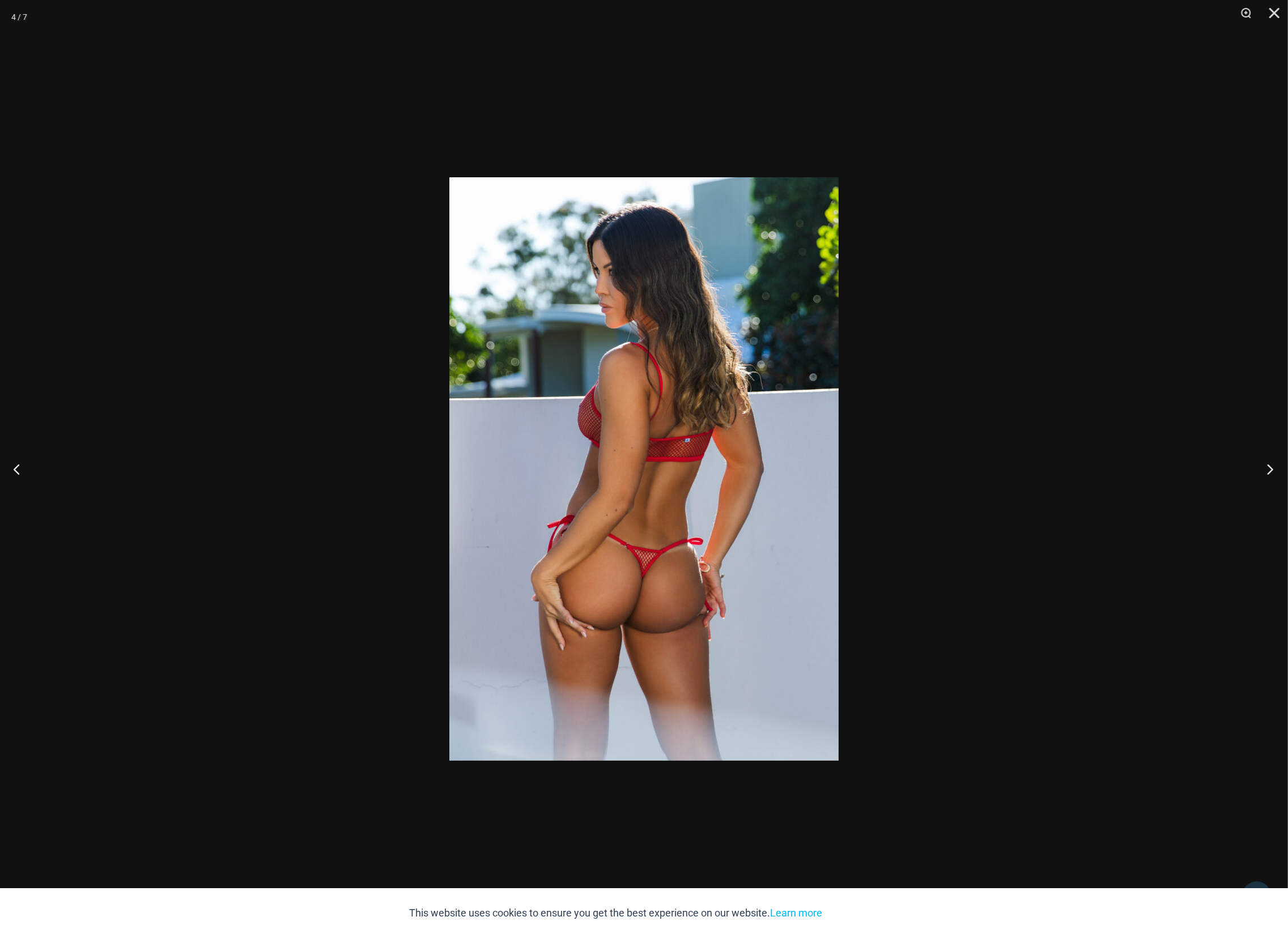
click at [1269, 469] on button "Next" at bounding box center [1267, 469] width 42 height 57
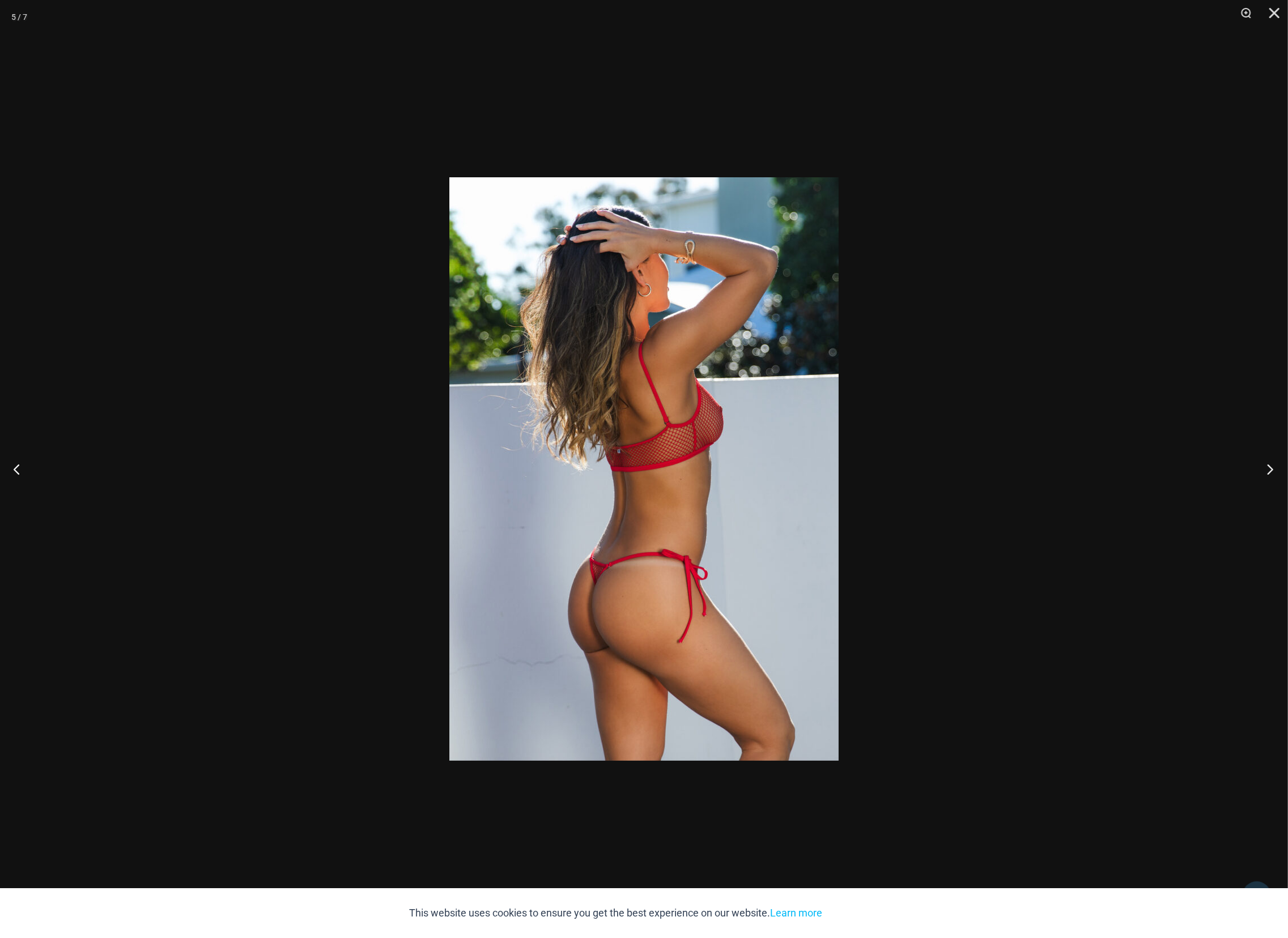
click at [1269, 469] on button "Next" at bounding box center [1267, 469] width 42 height 57
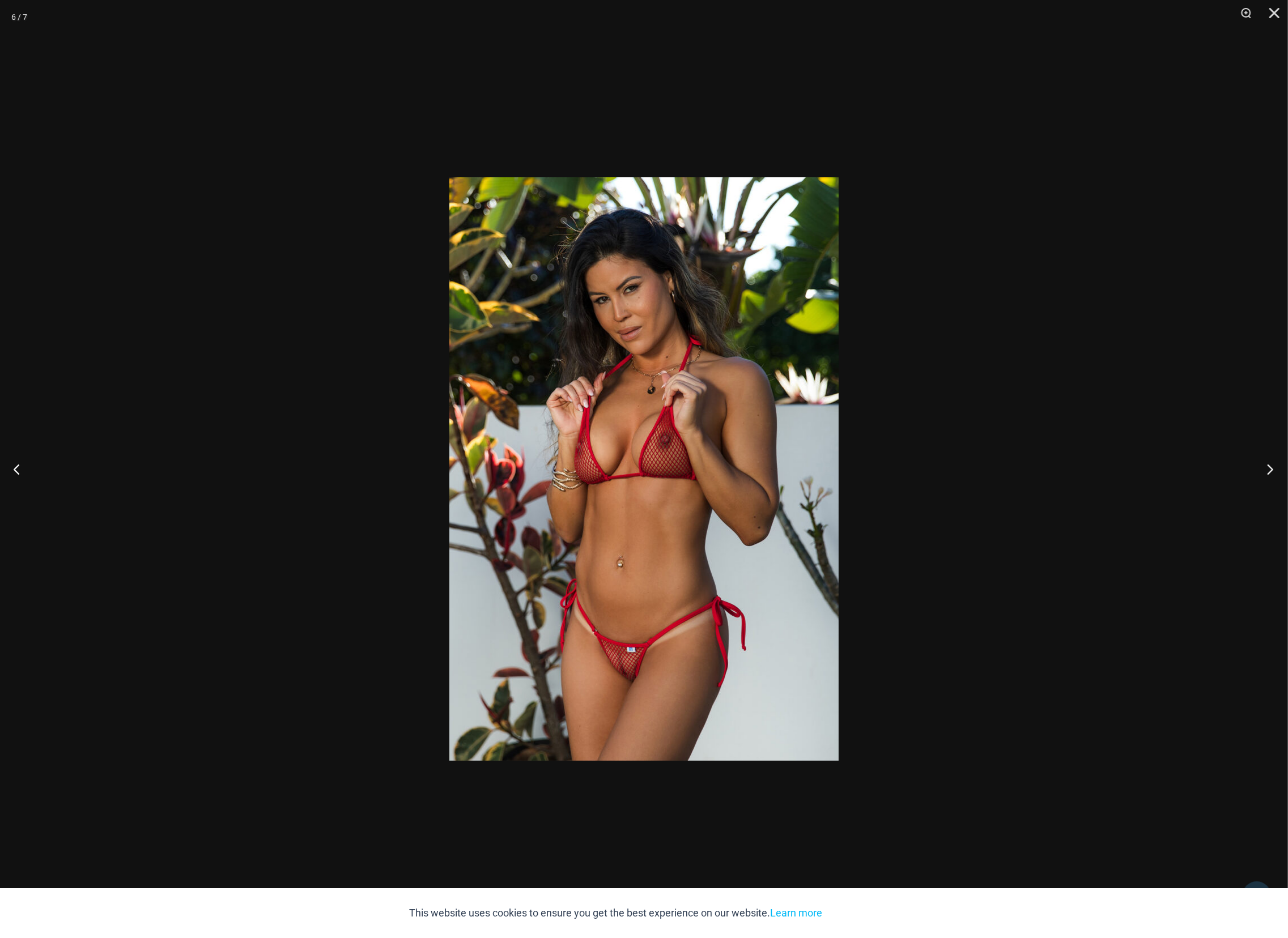
click at [1269, 469] on button "Next" at bounding box center [1267, 469] width 42 height 57
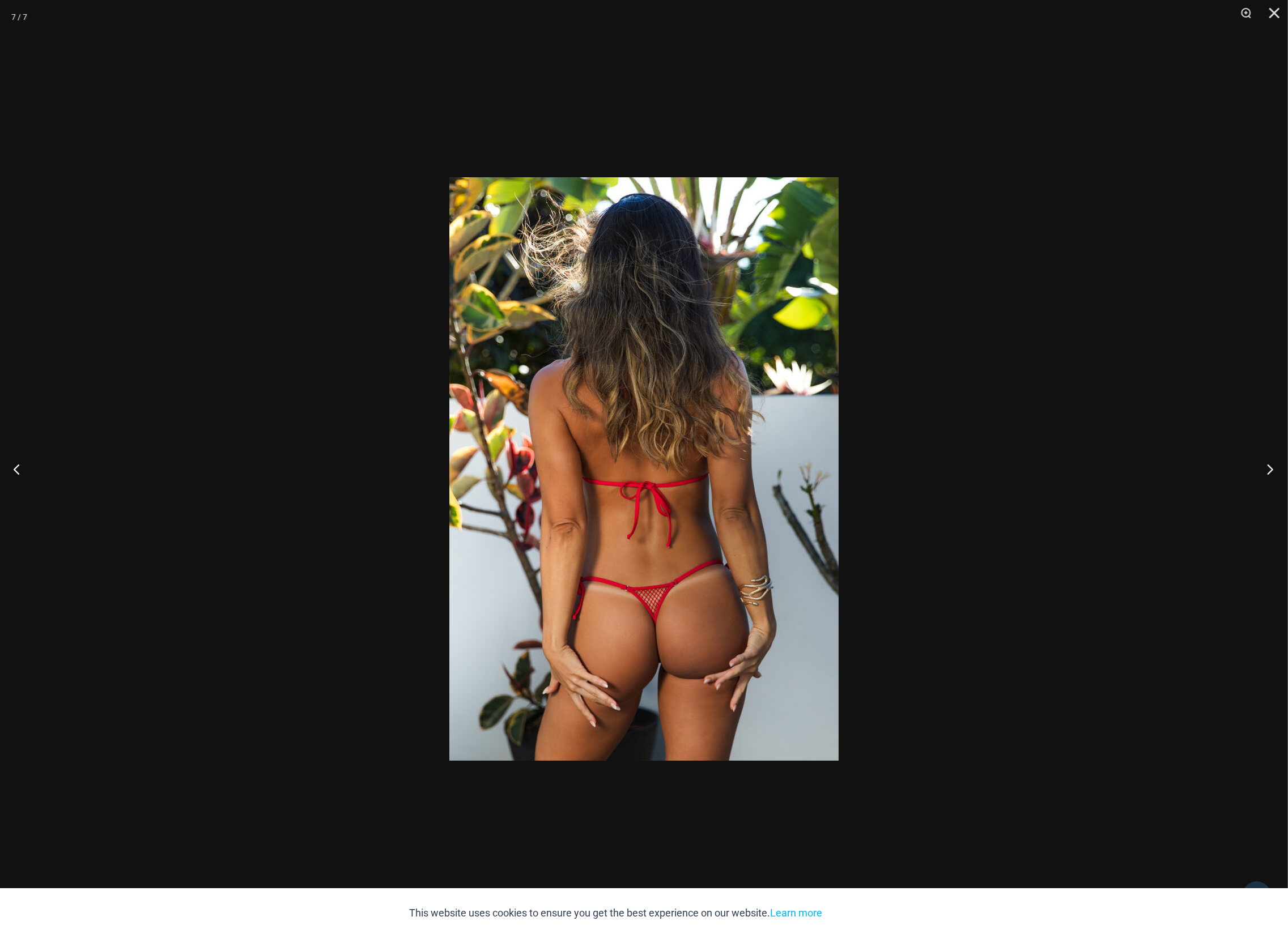
click at [1269, 469] on button "Next" at bounding box center [1267, 469] width 42 height 57
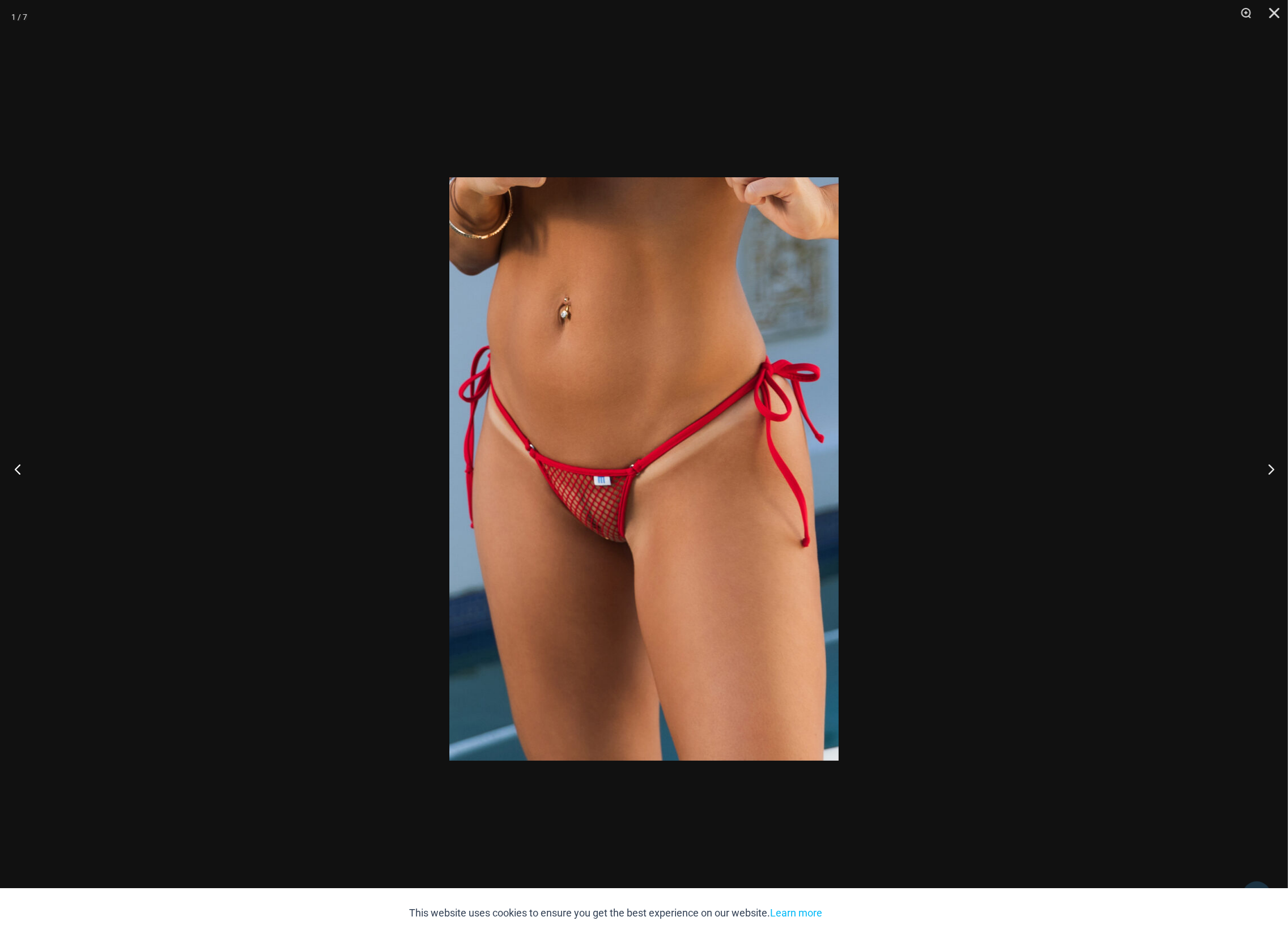
click at [17, 471] on button "Previous" at bounding box center [21, 469] width 42 height 57
